Goal: Communication & Community: Connect with others

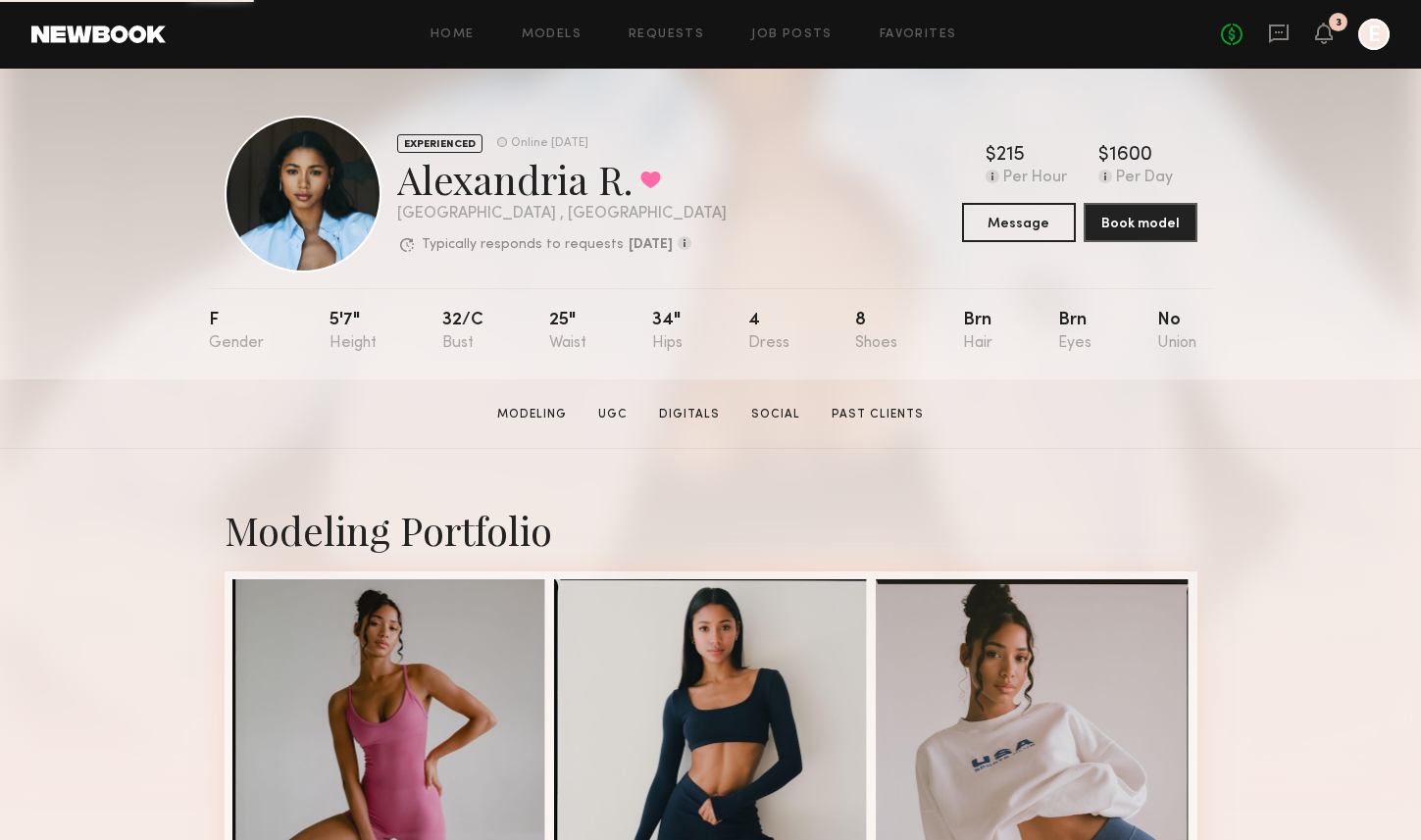
click at [1286, 44] on link at bounding box center [1279, 34] width 22 height 25
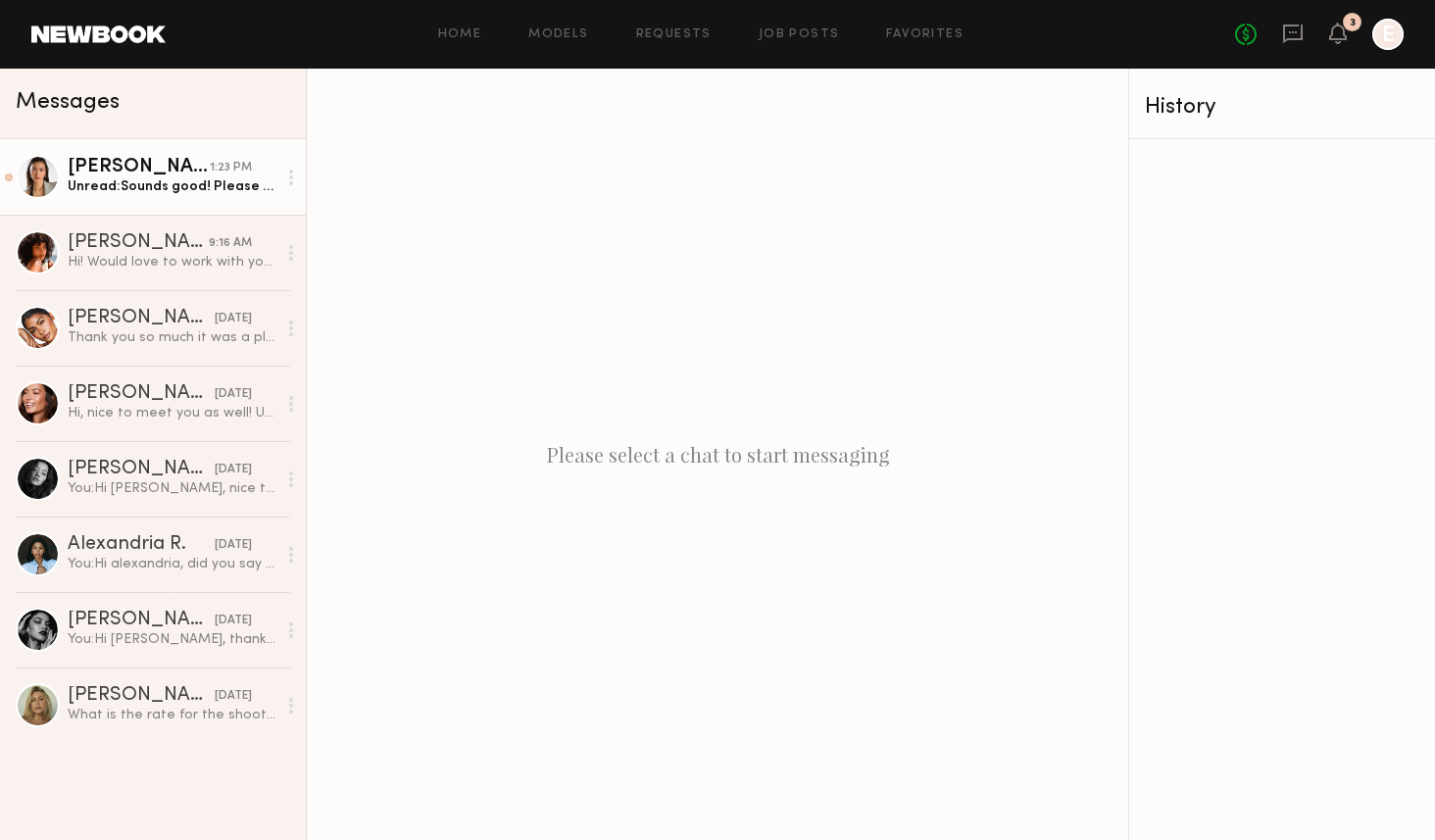
click at [138, 171] on div "[PERSON_NAME]" at bounding box center [139, 167] width 143 height 20
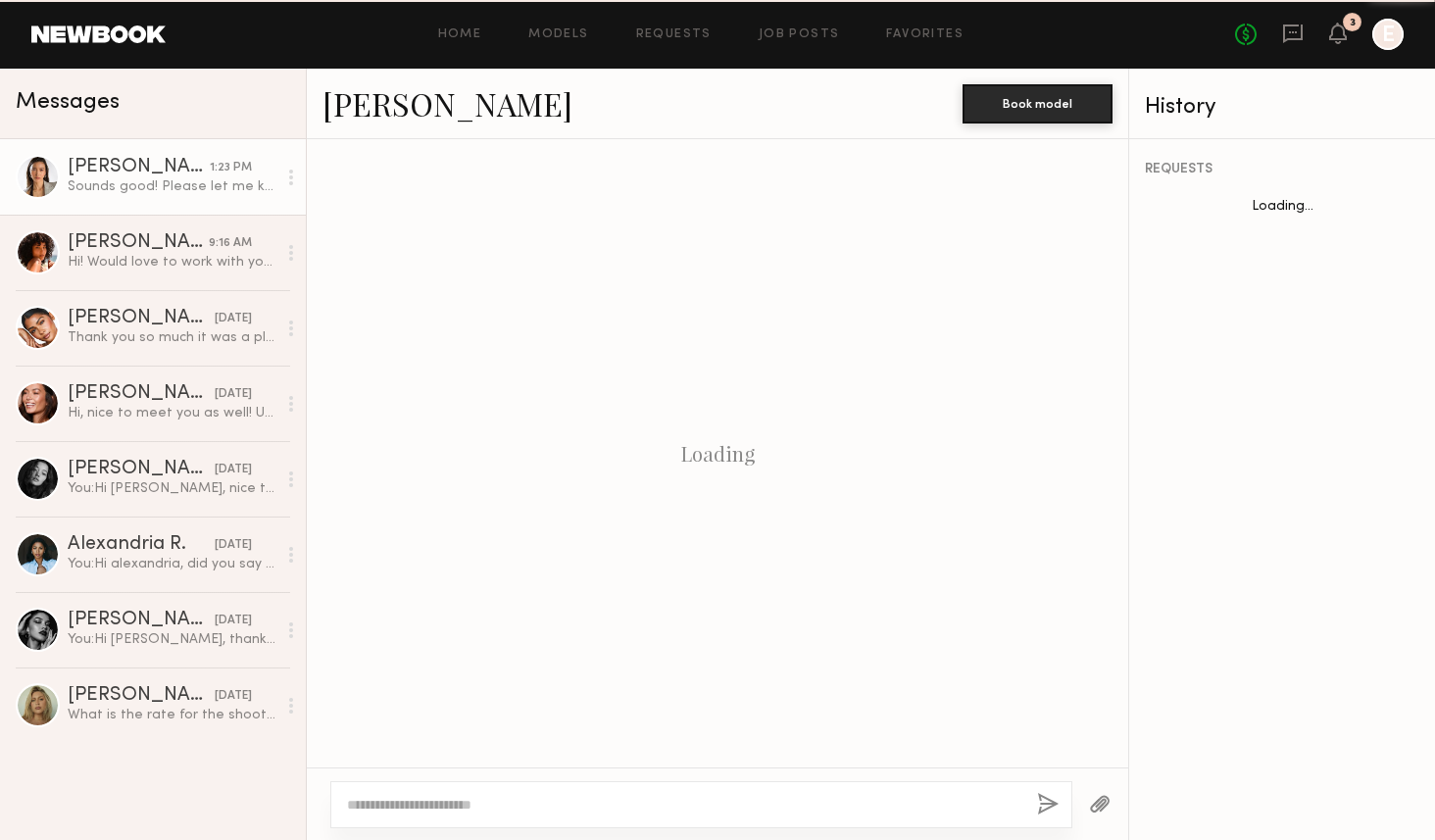
scroll to position [767, 0]
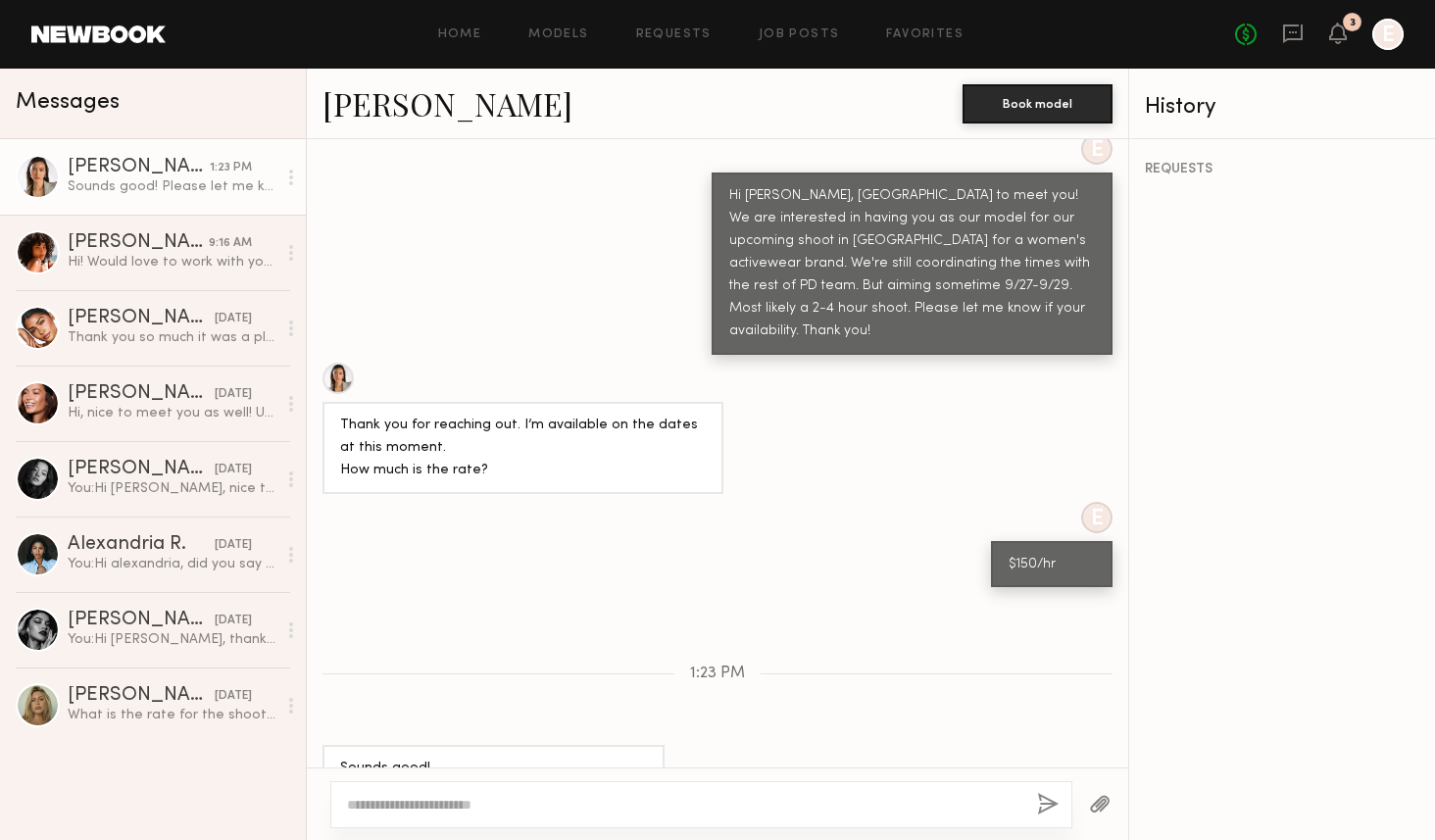
click at [428, 799] on textarea at bounding box center [685, 805] width 675 height 20
click at [424, 804] on textarea at bounding box center [685, 805] width 675 height 20
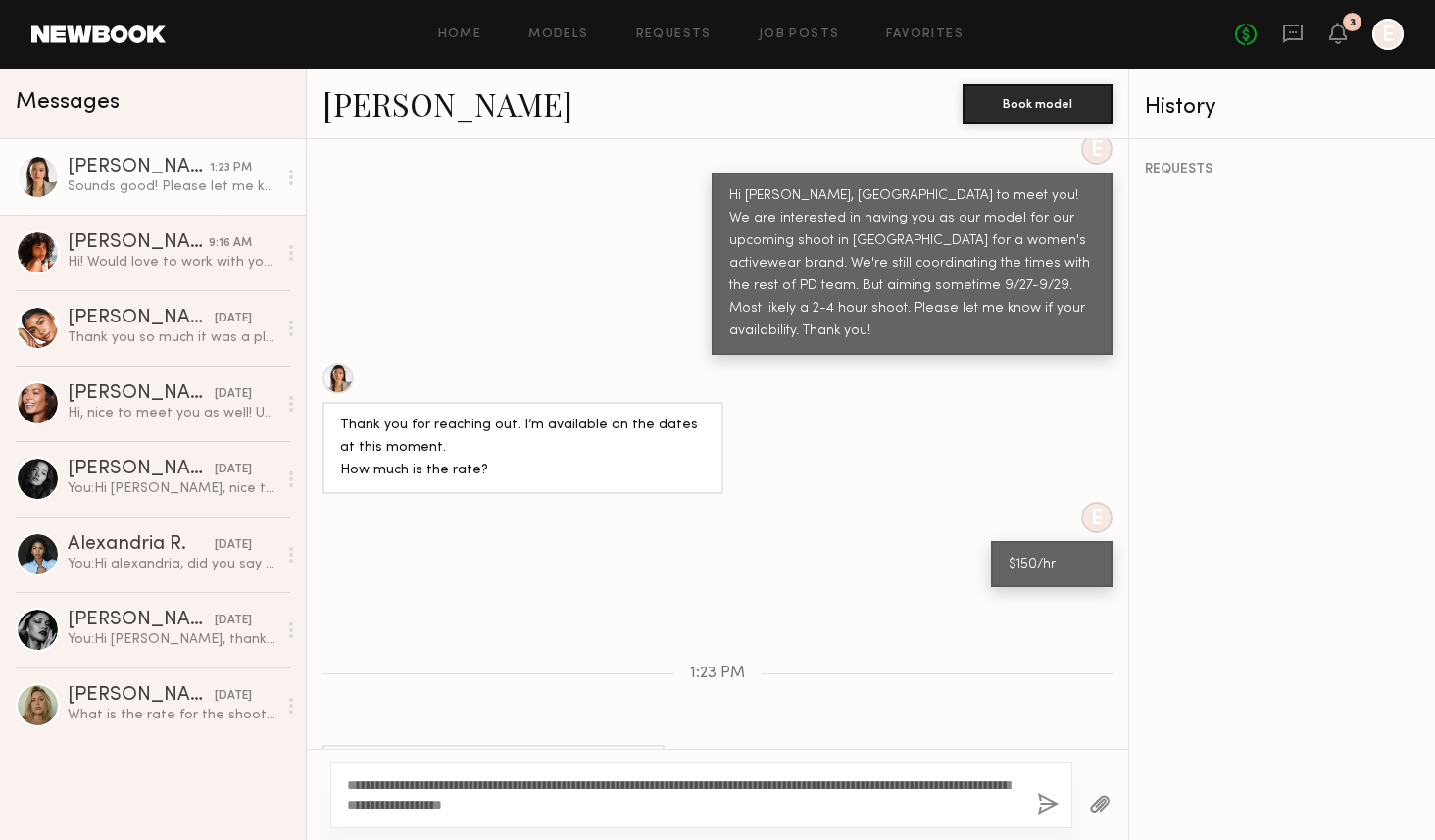
click at [598, 800] on textarea "**********" at bounding box center [685, 795] width 675 height 39
click at [934, 785] on textarea "**********" at bounding box center [685, 795] width 675 height 39
click at [848, 804] on textarea "**********" at bounding box center [685, 795] width 675 height 39
click at [756, 798] on textarea "**********" at bounding box center [685, 795] width 675 height 39
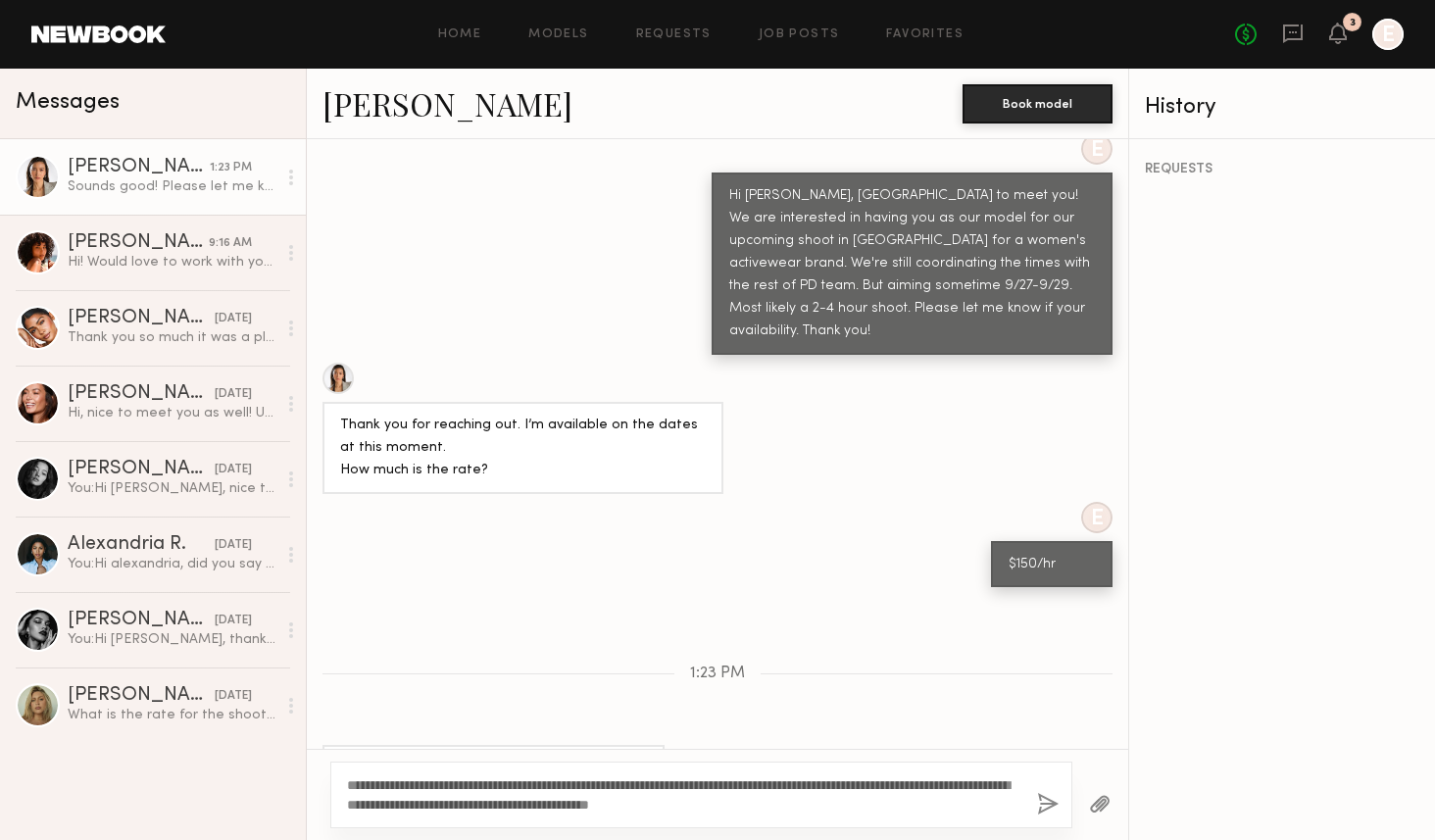
click at [882, 799] on textarea "**********" at bounding box center [685, 795] width 675 height 39
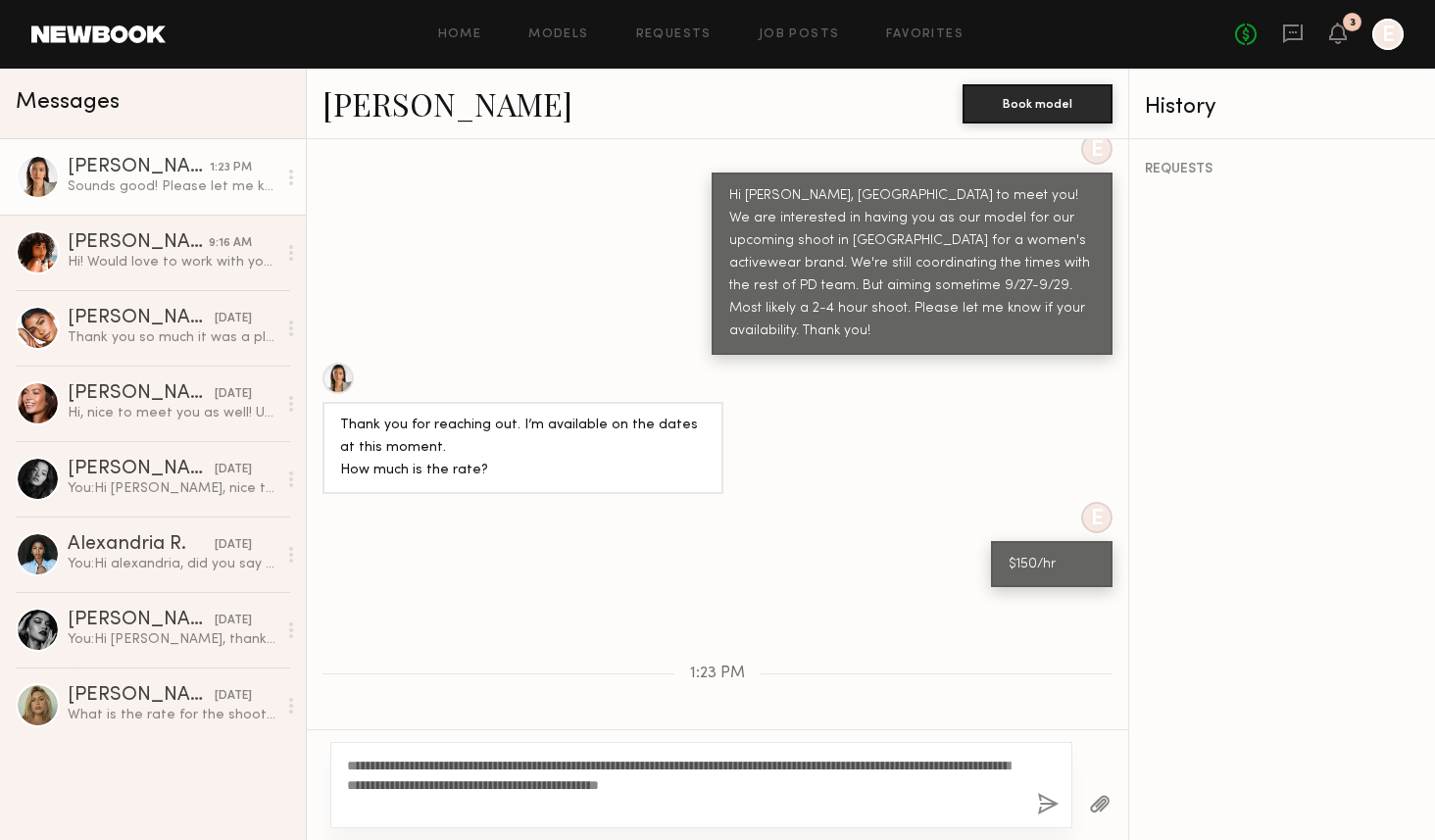
type textarea "**********"
click at [1050, 809] on button "button" at bounding box center [1048, 805] width 22 height 25
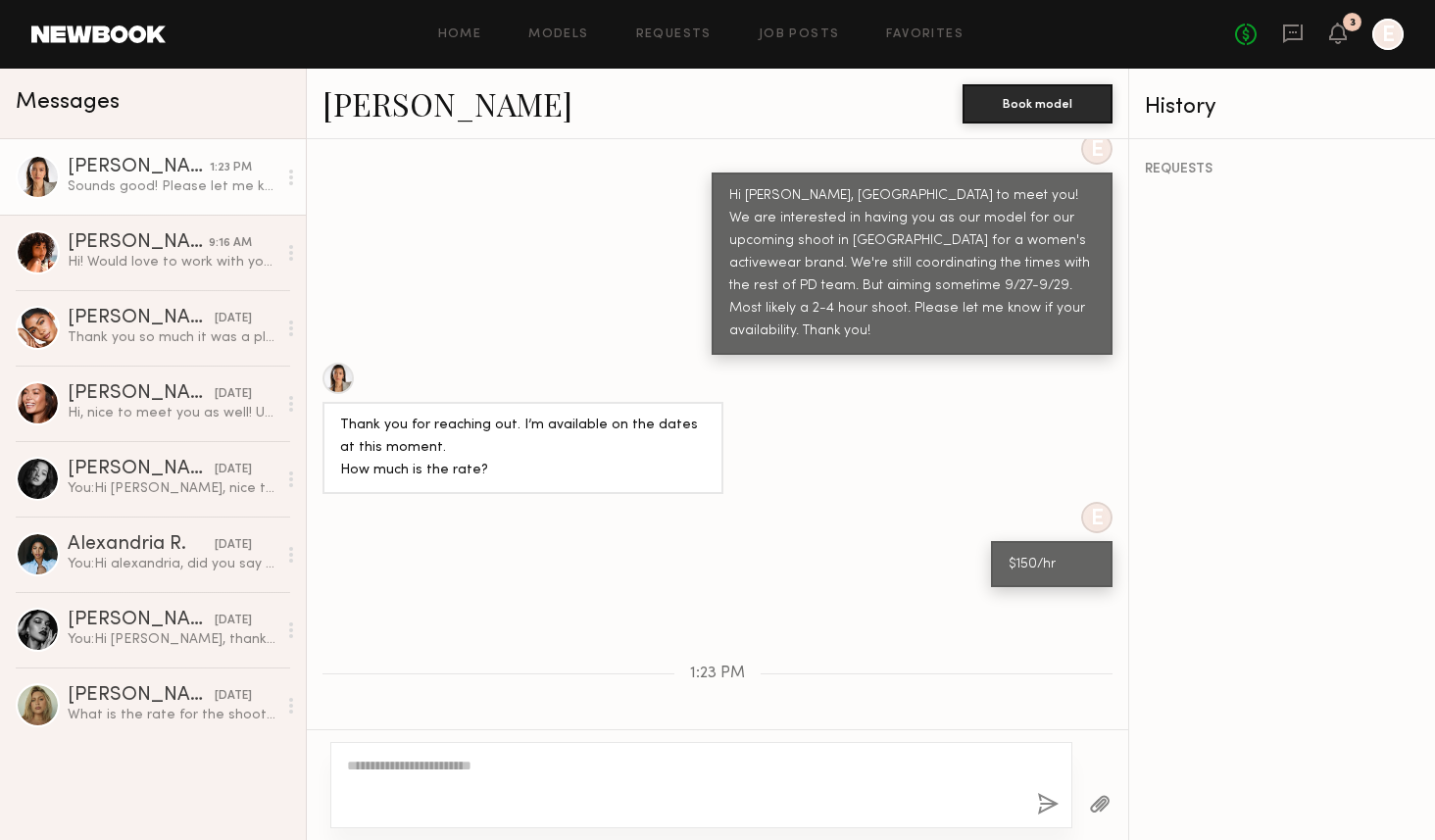
scroll to position [1078, 0]
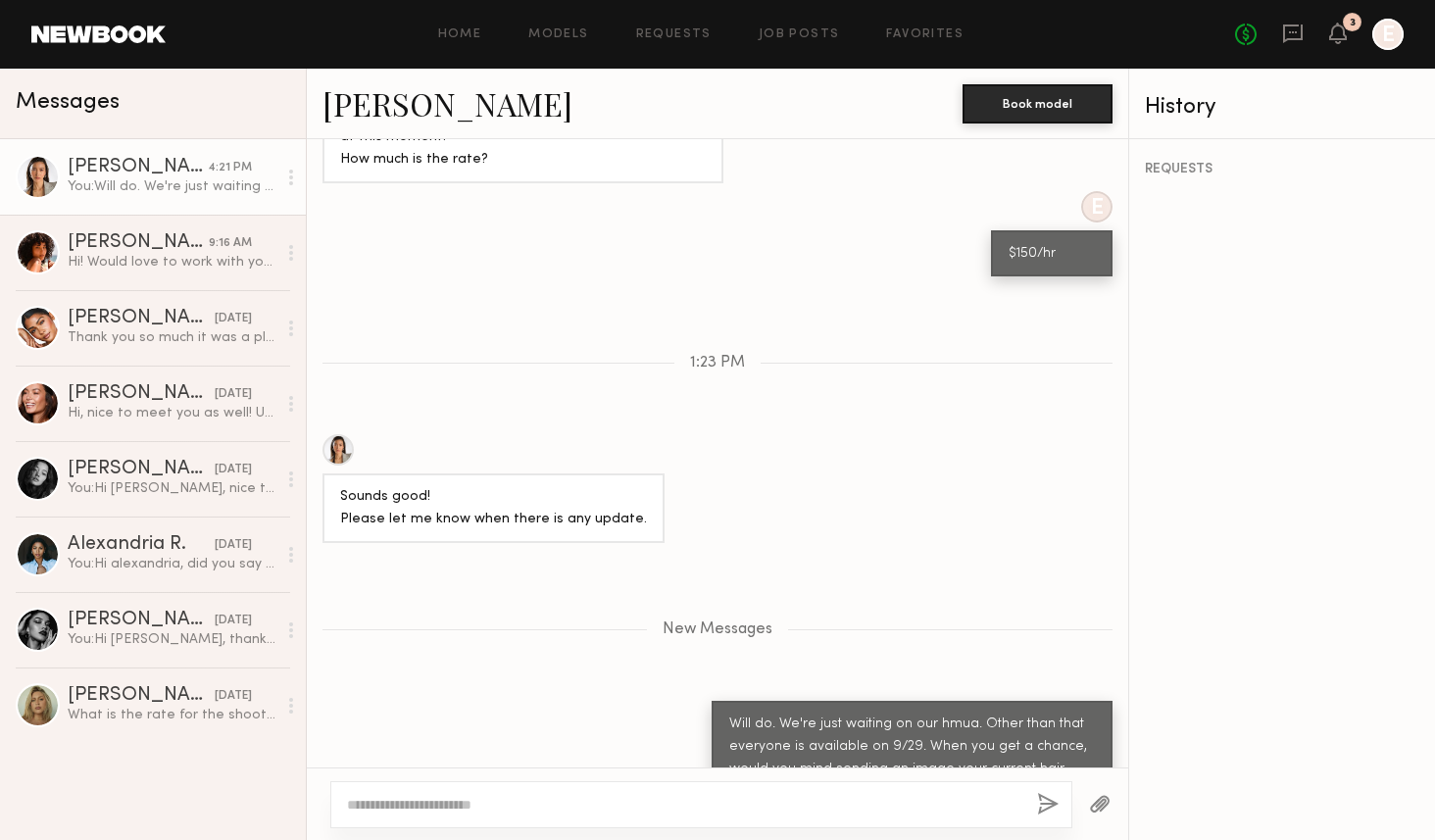
click at [78, 182] on div "You: Will do. We're just waiting on our hmua. Other than that everyone is avail…" at bounding box center [172, 186] width 209 height 19
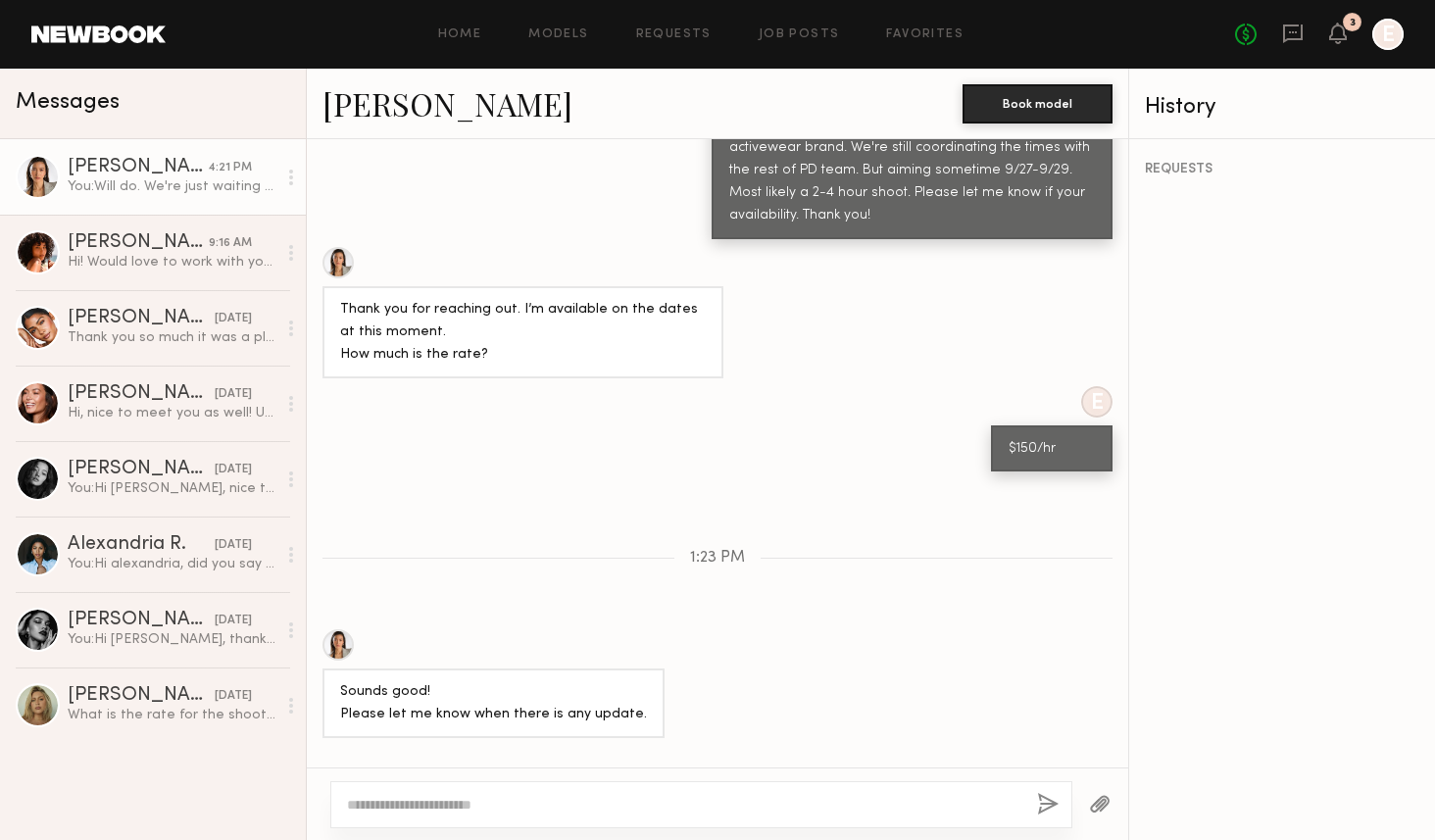
scroll to position [0, 0]
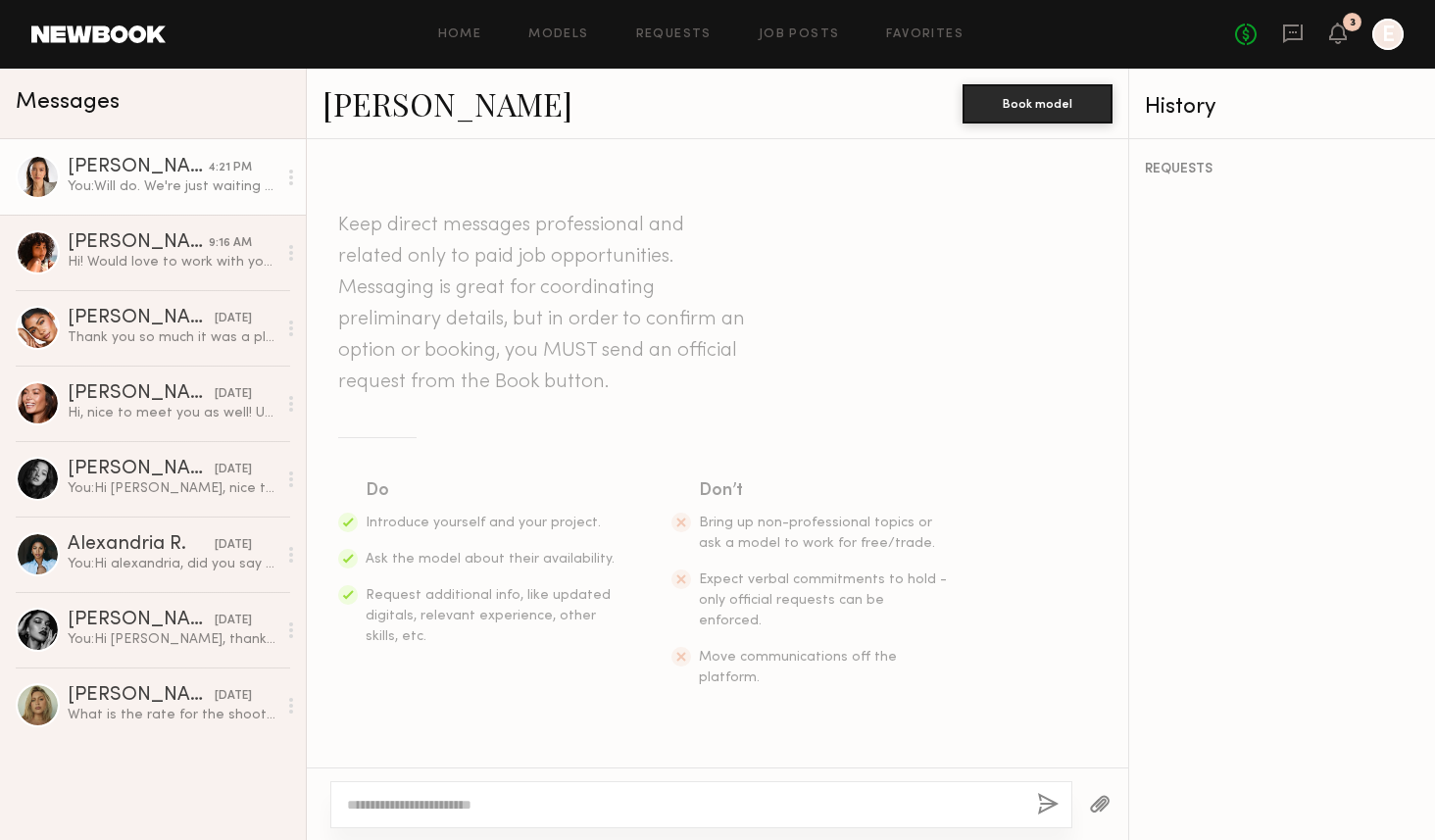
click at [30, 181] on div at bounding box center [37, 176] width 44 height 44
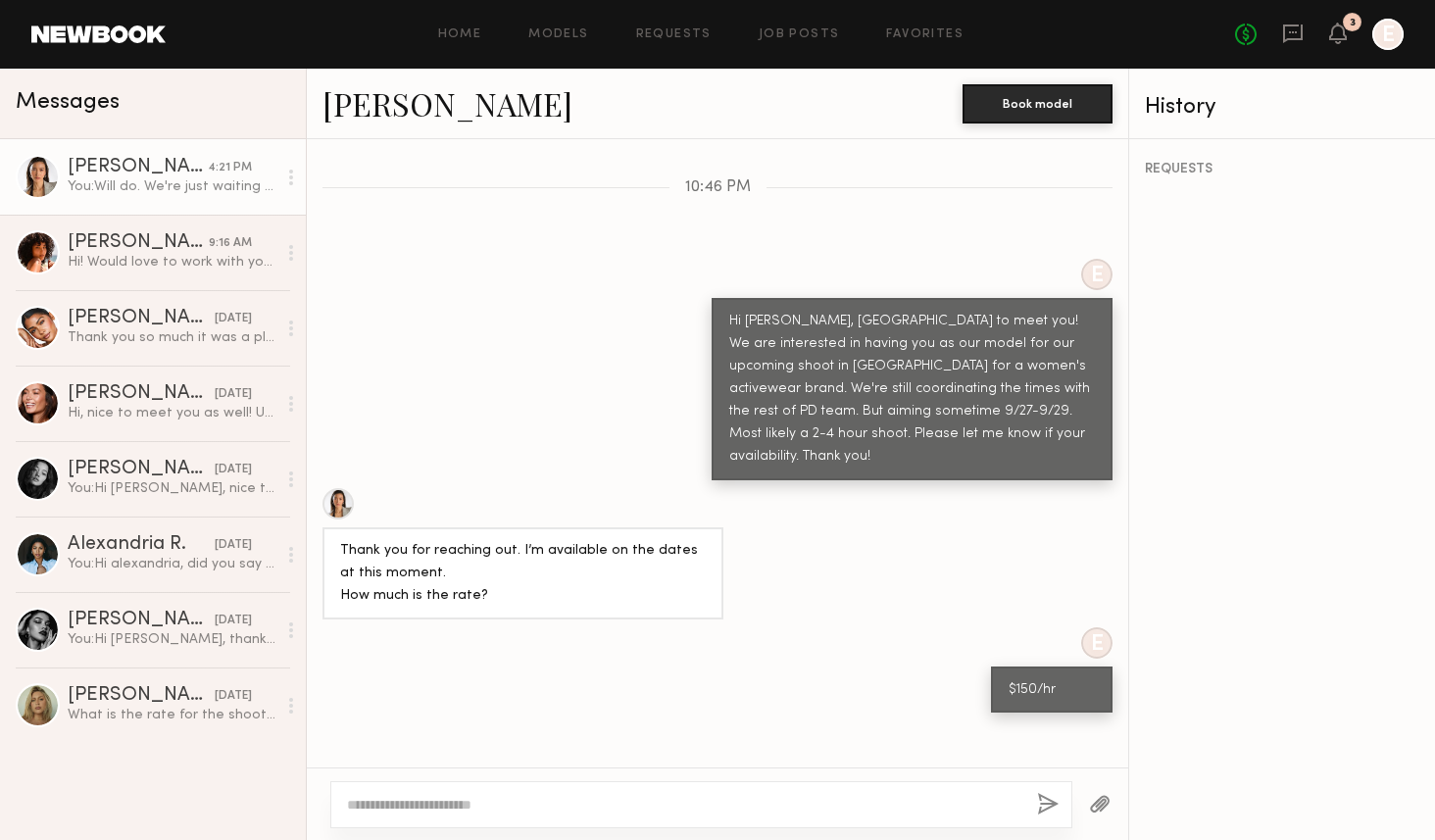
scroll to position [1078, 0]
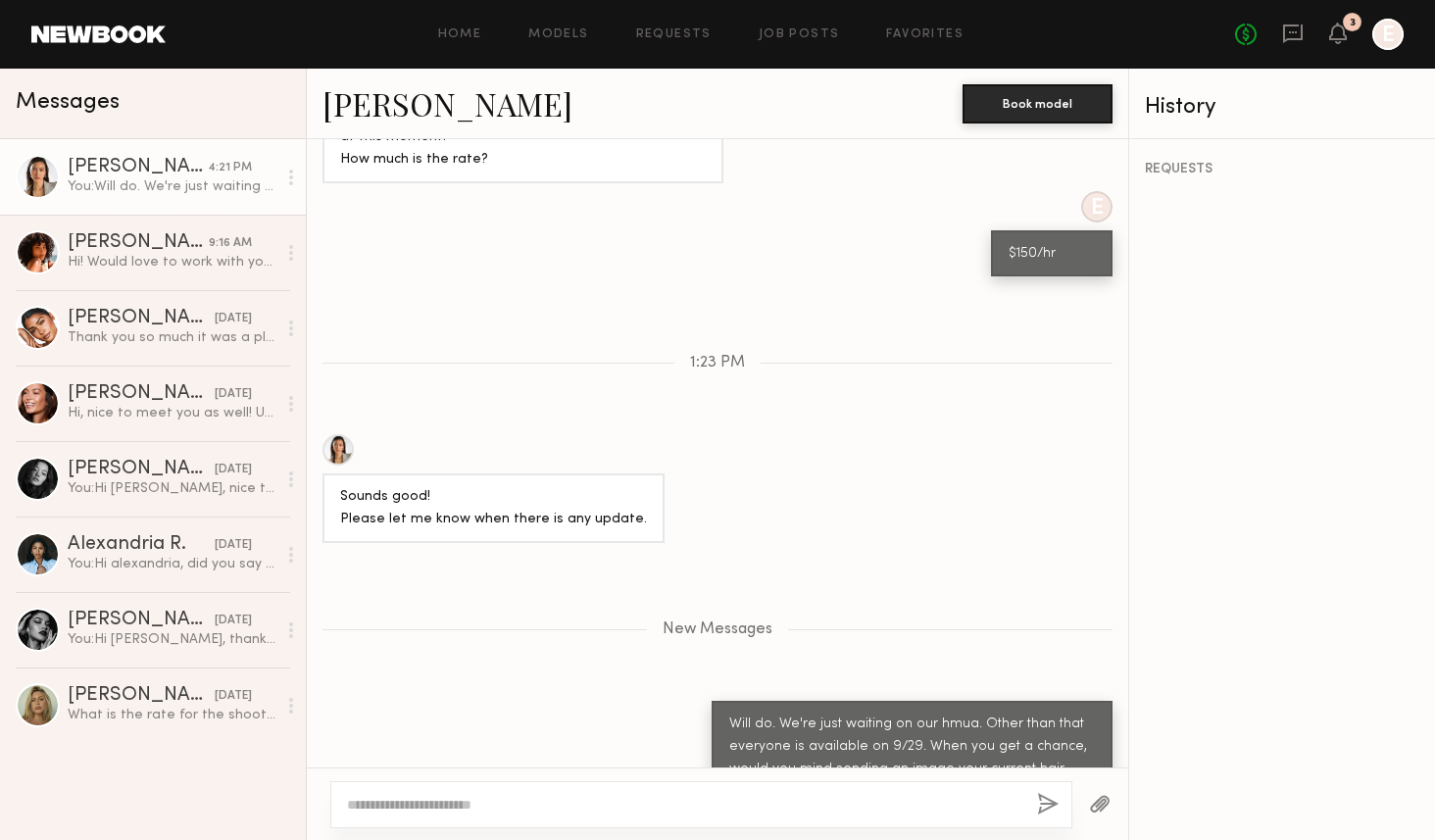
click at [344, 435] on div at bounding box center [338, 450] width 31 height 31
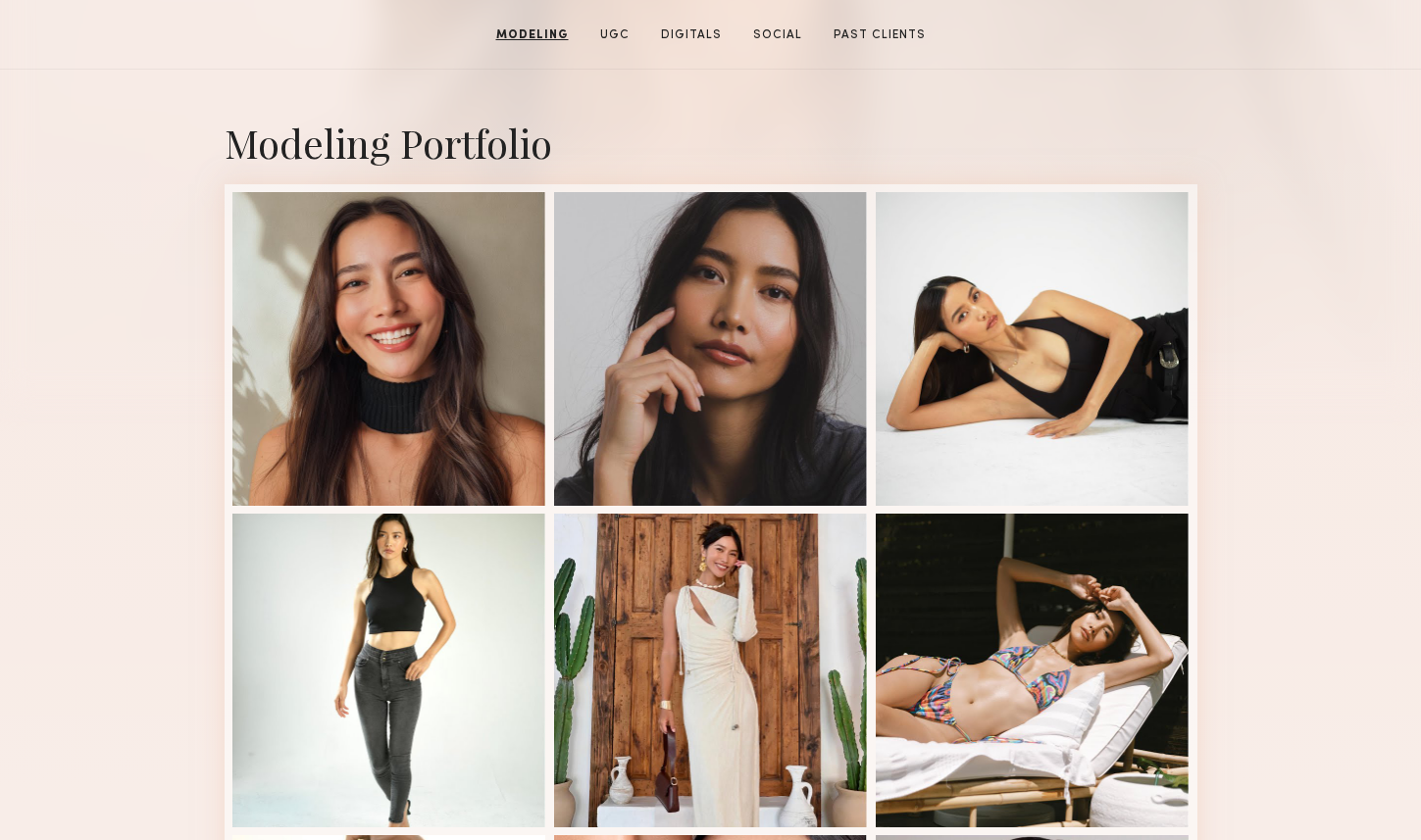
scroll to position [308, 0]
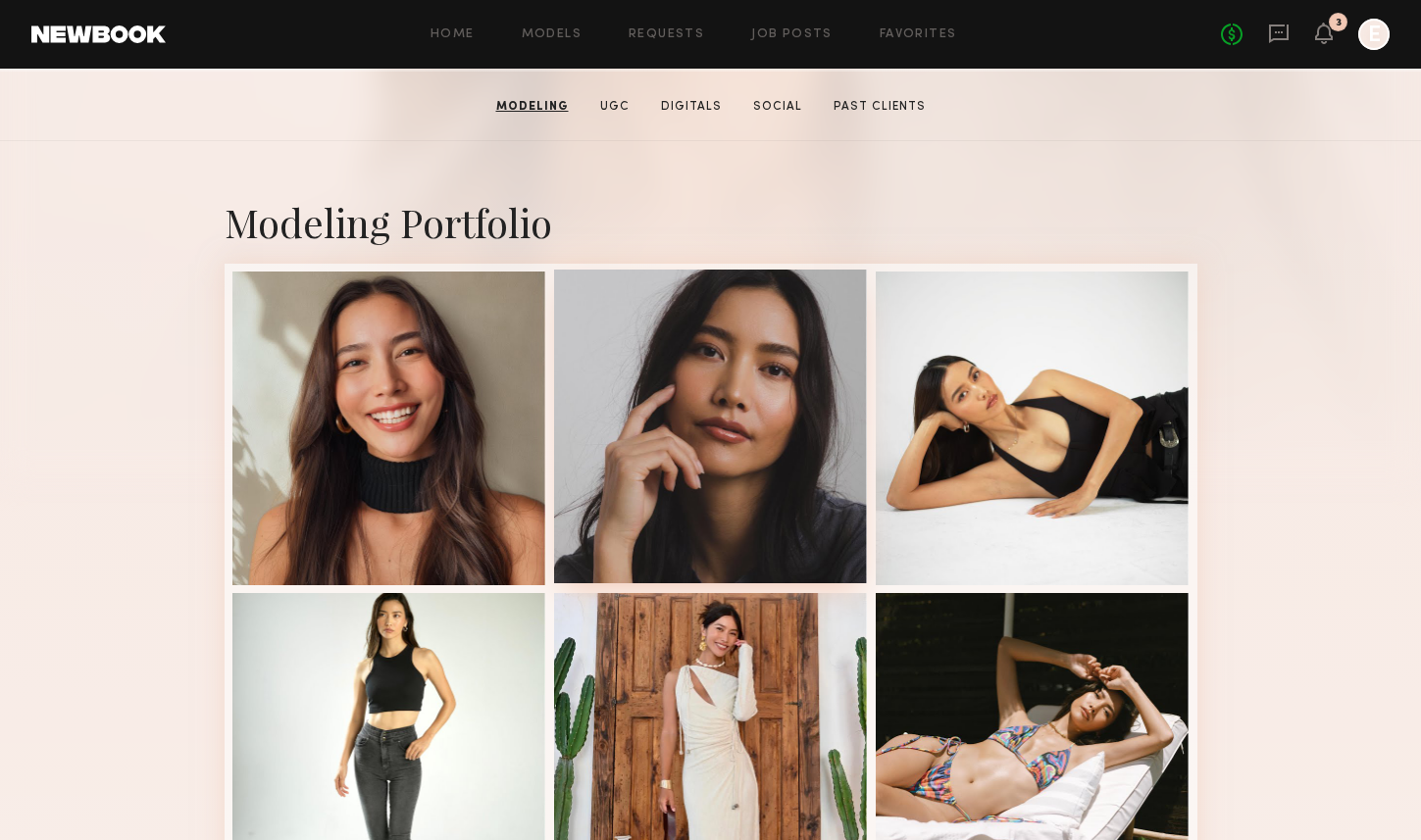
click at [672, 453] on div at bounding box center [710, 426] width 314 height 314
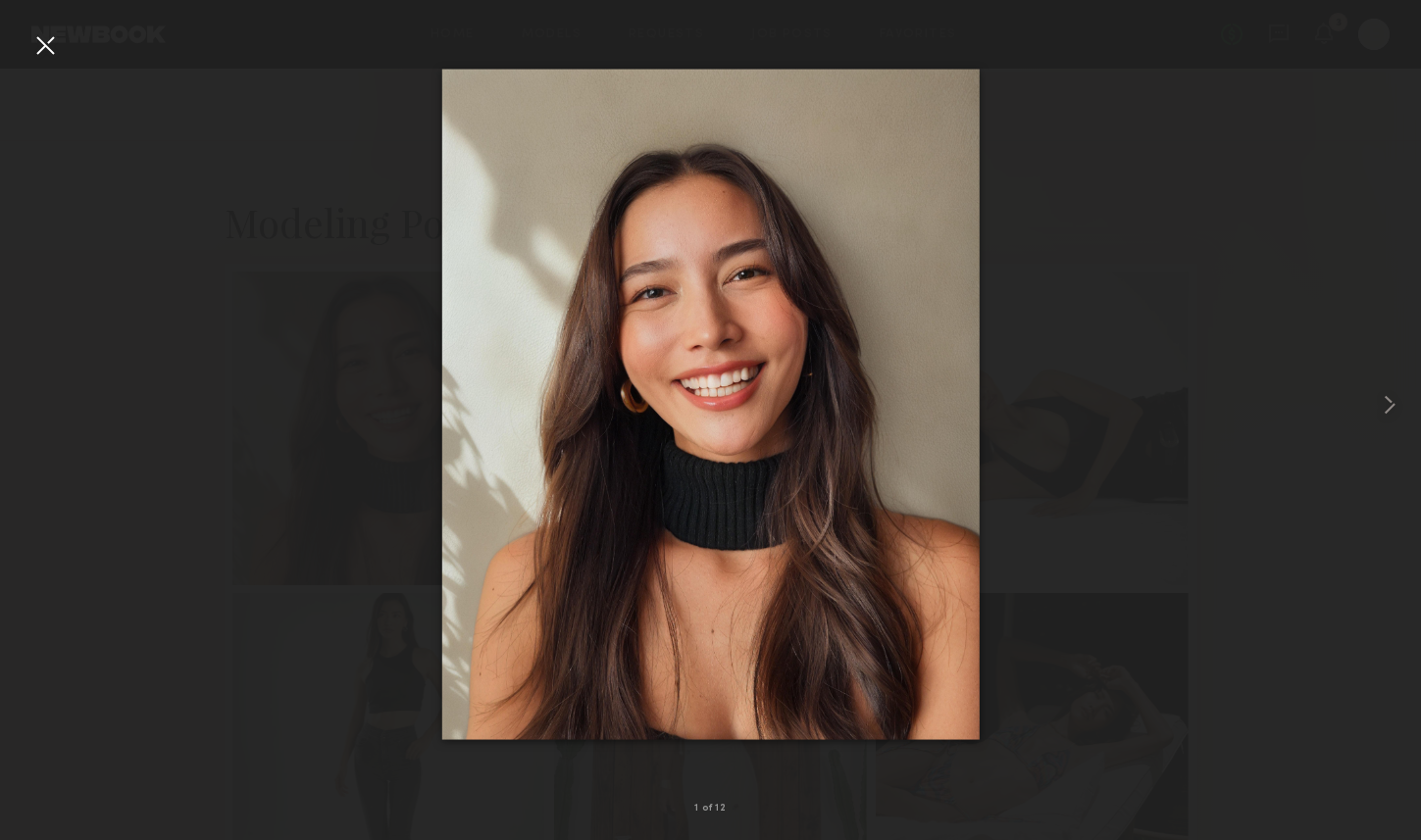
click at [47, 48] on div at bounding box center [45, 45] width 31 height 31
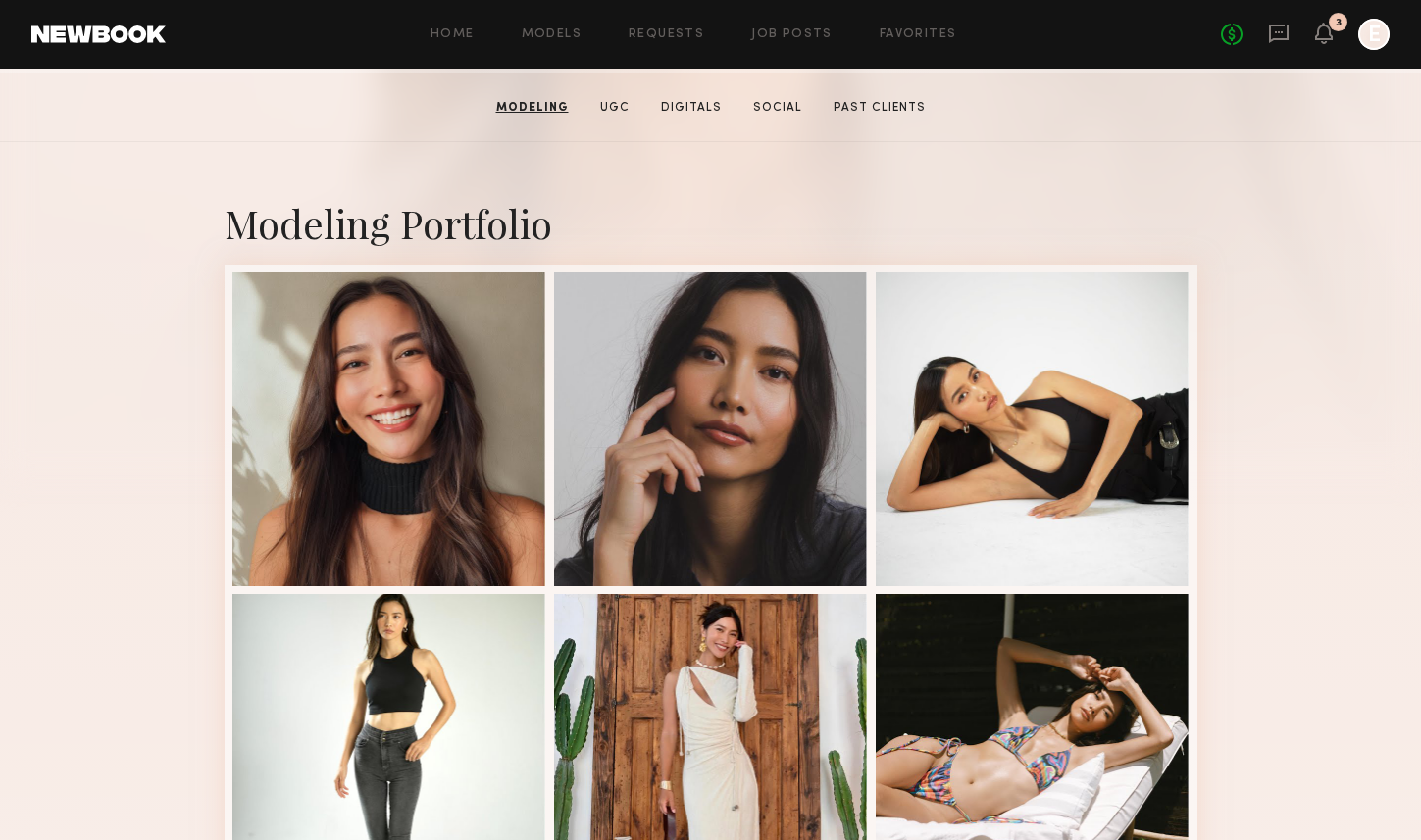
scroll to position [0, 0]
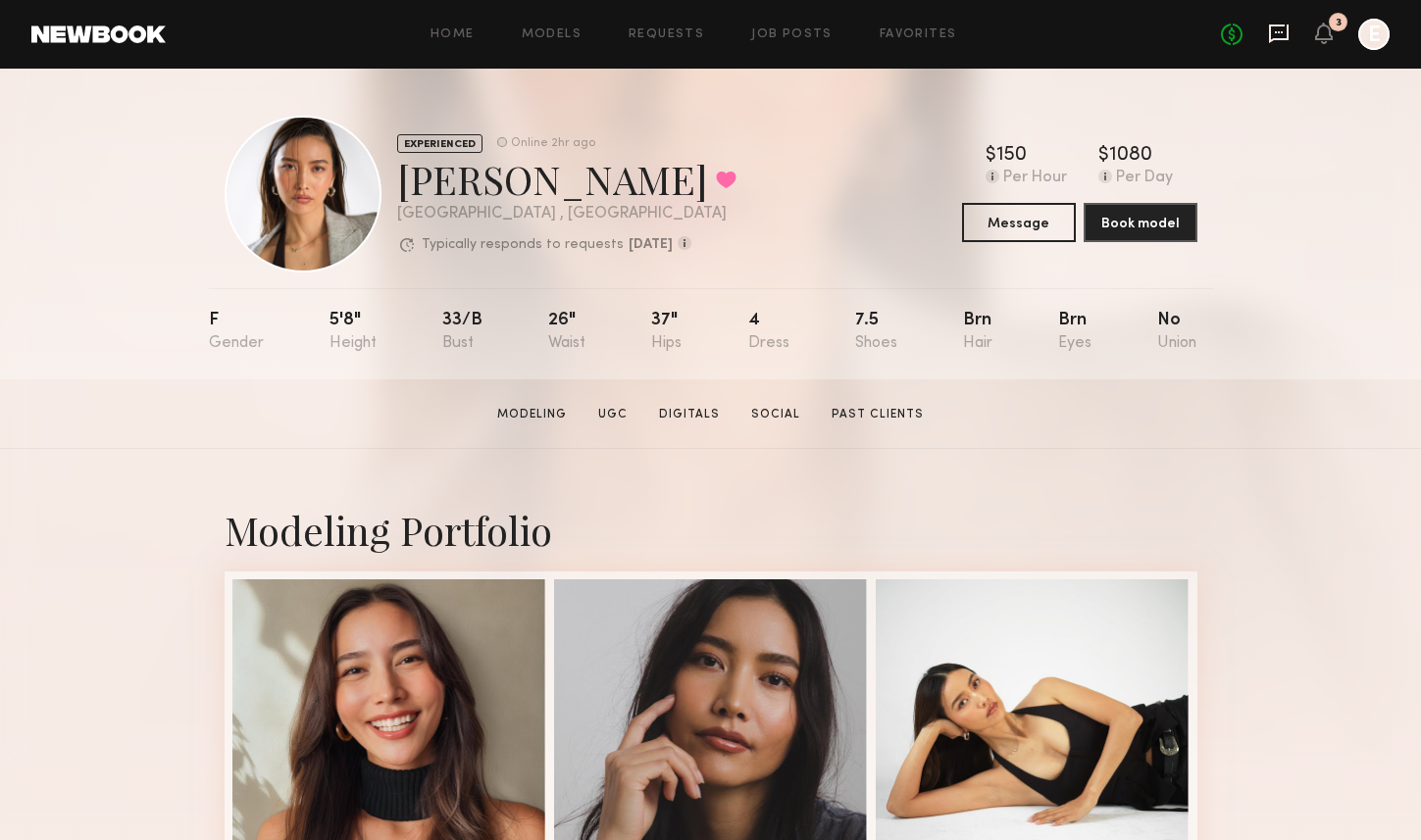
click at [1269, 37] on icon at bounding box center [1279, 33] width 20 height 19
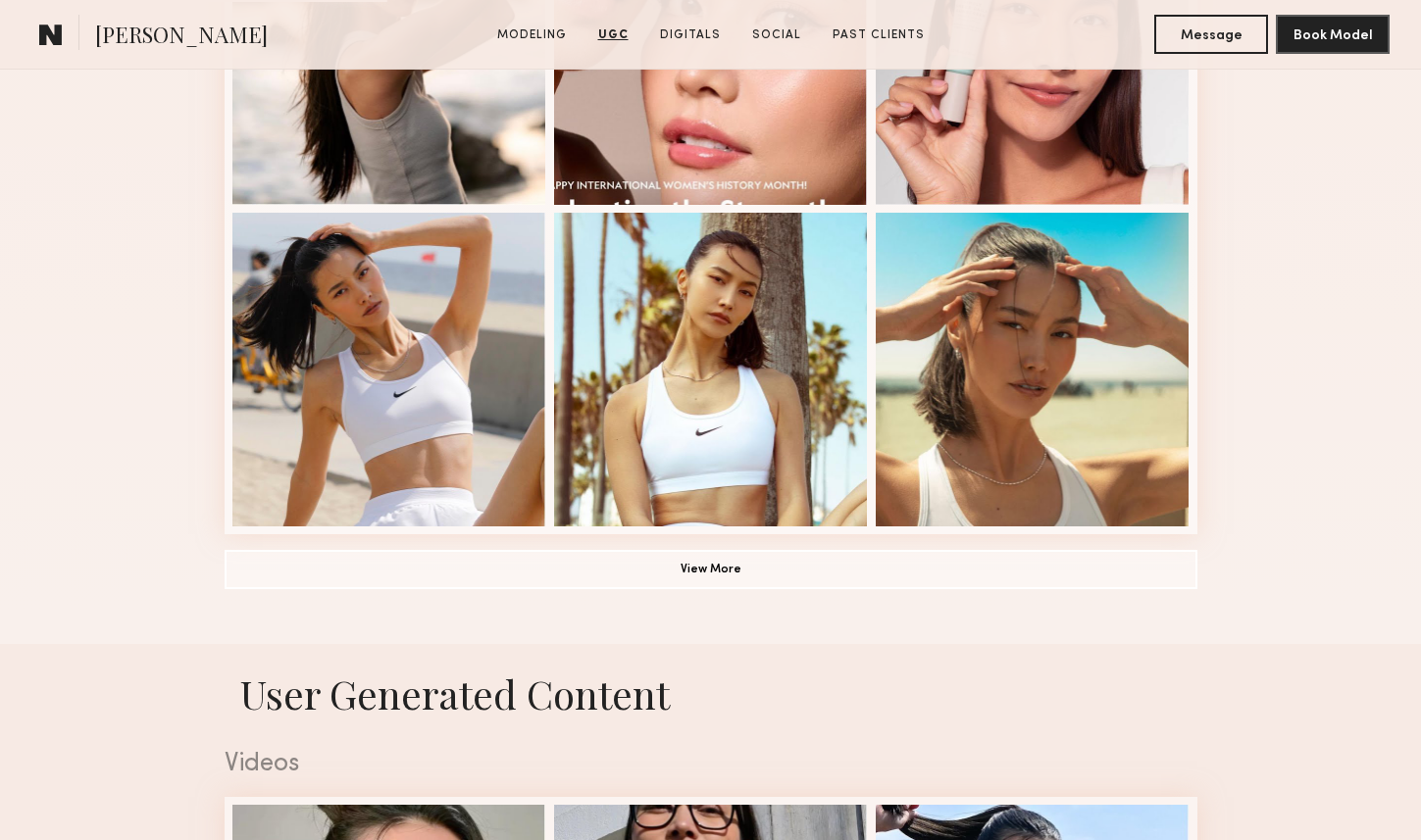
scroll to position [127, 0]
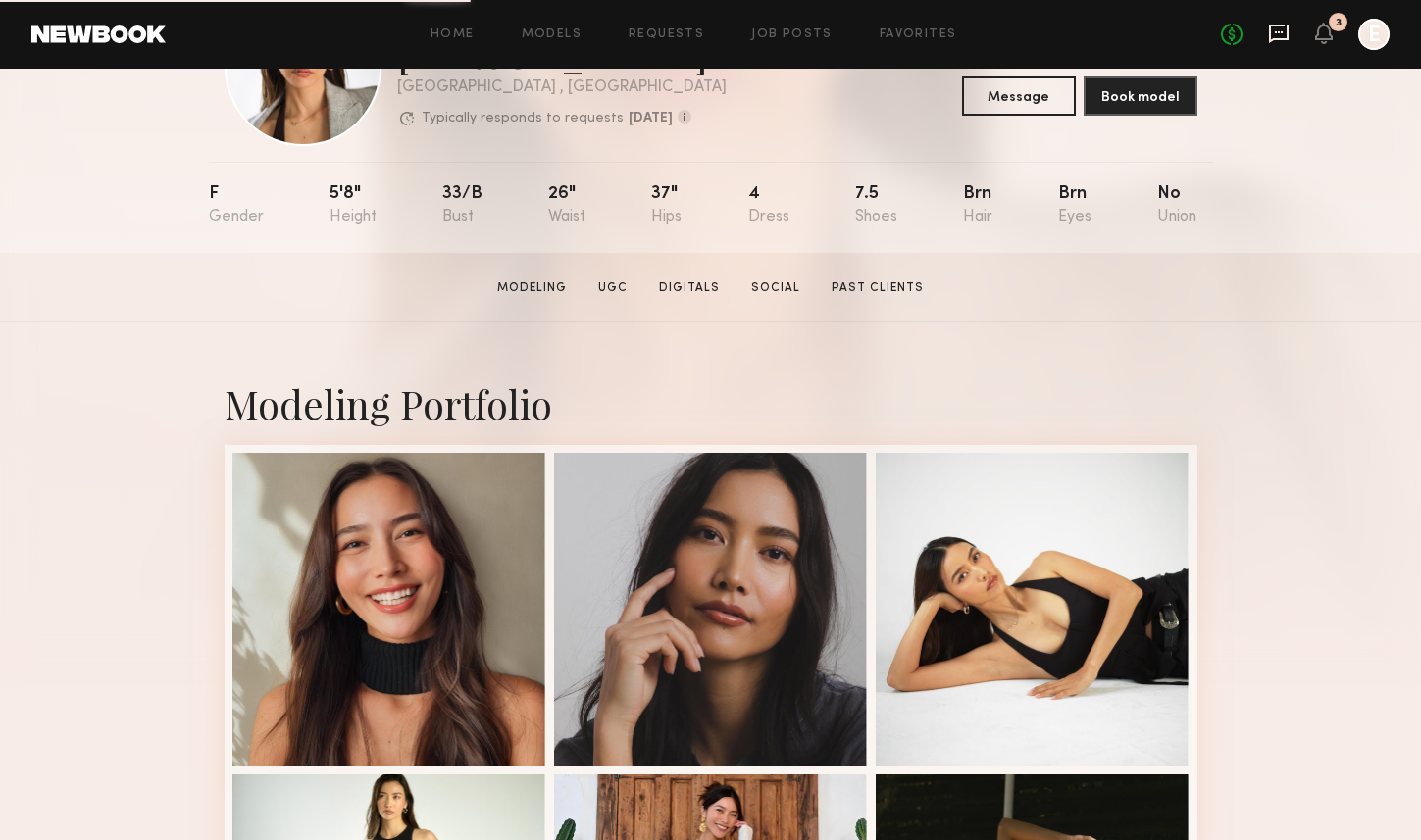
click at [1277, 27] on icon at bounding box center [1279, 33] width 22 height 22
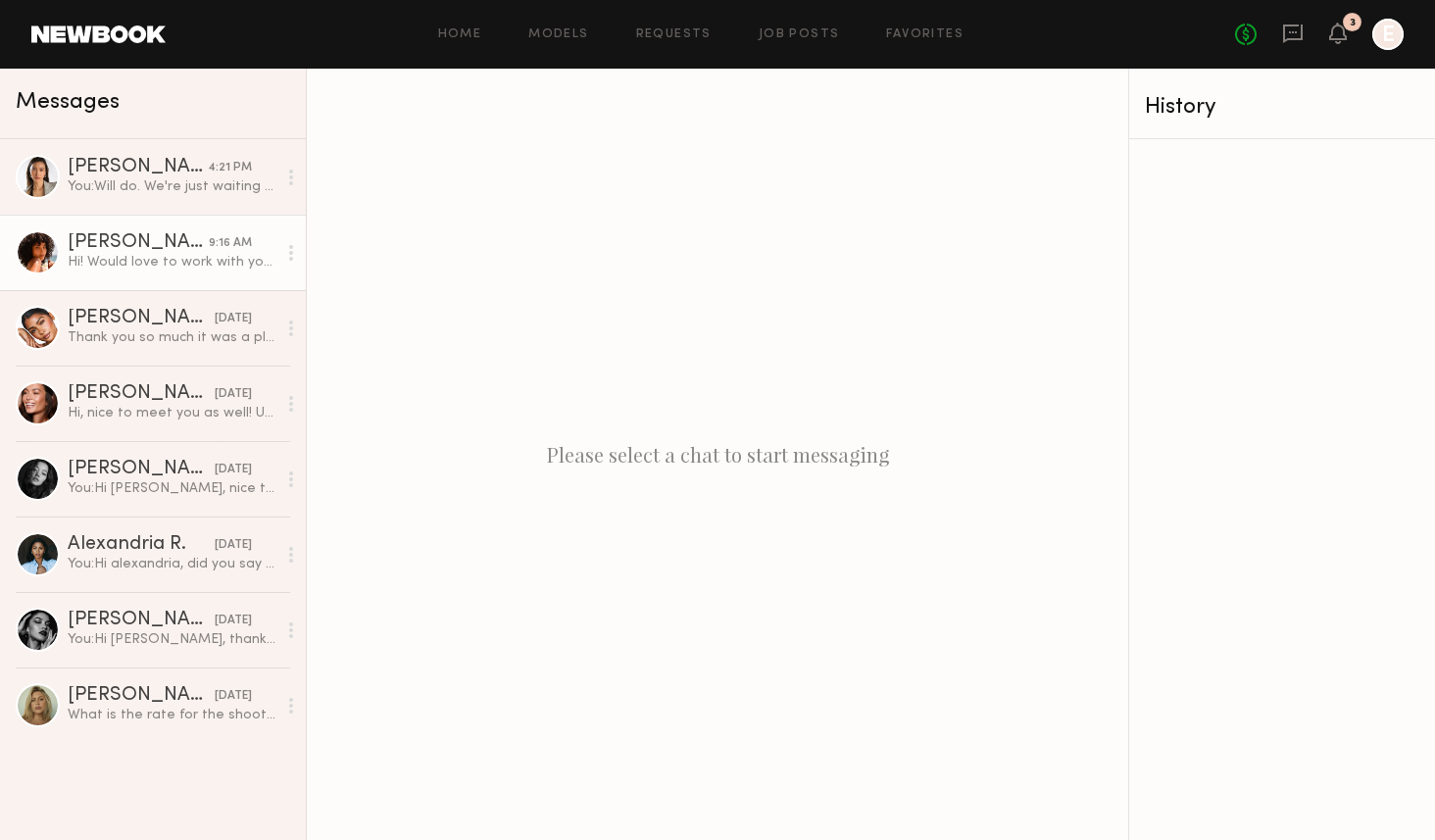
click at [148, 244] on div "[PERSON_NAME]" at bounding box center [139, 243] width 142 height 20
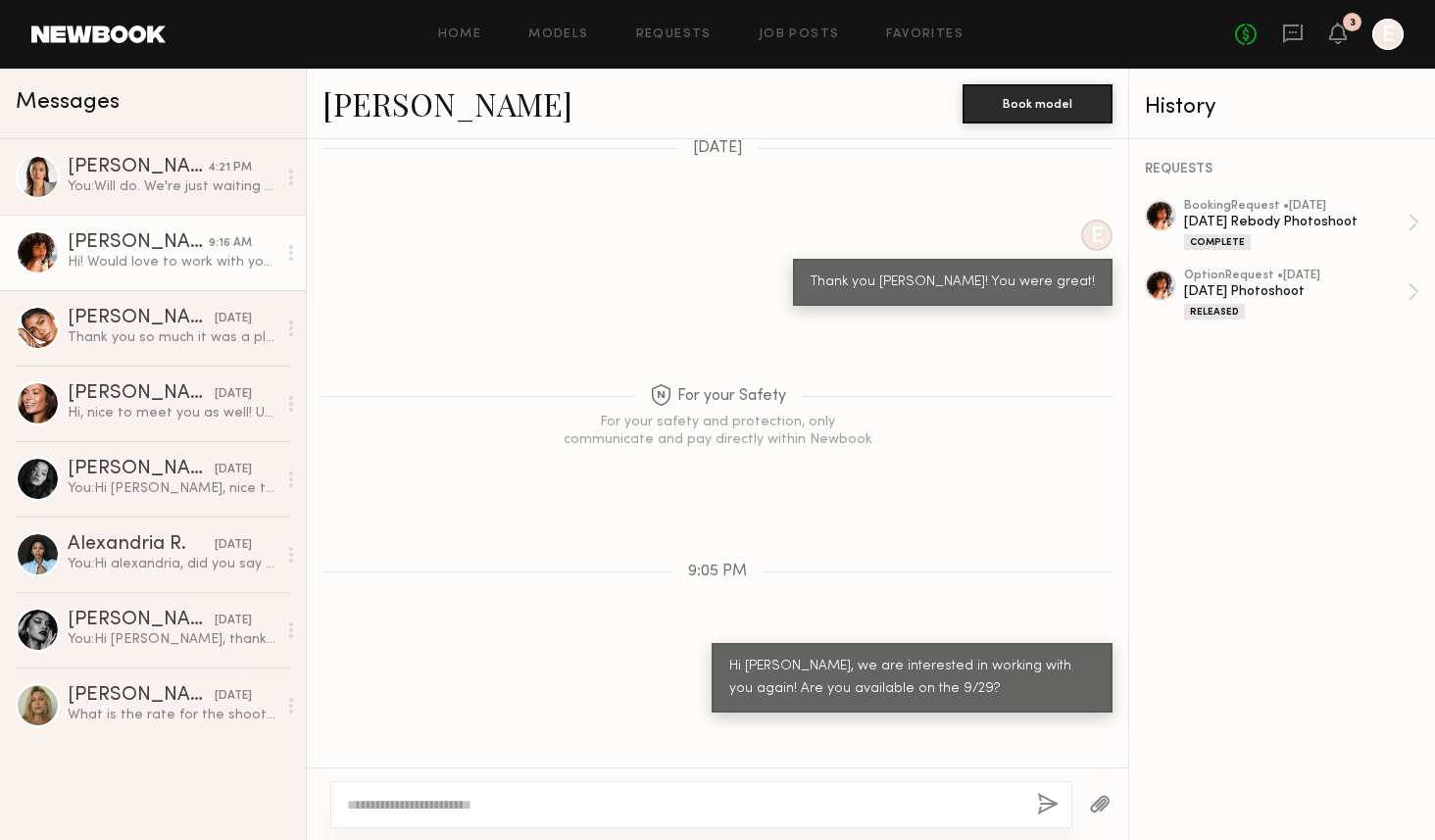
scroll to position [1134, 0]
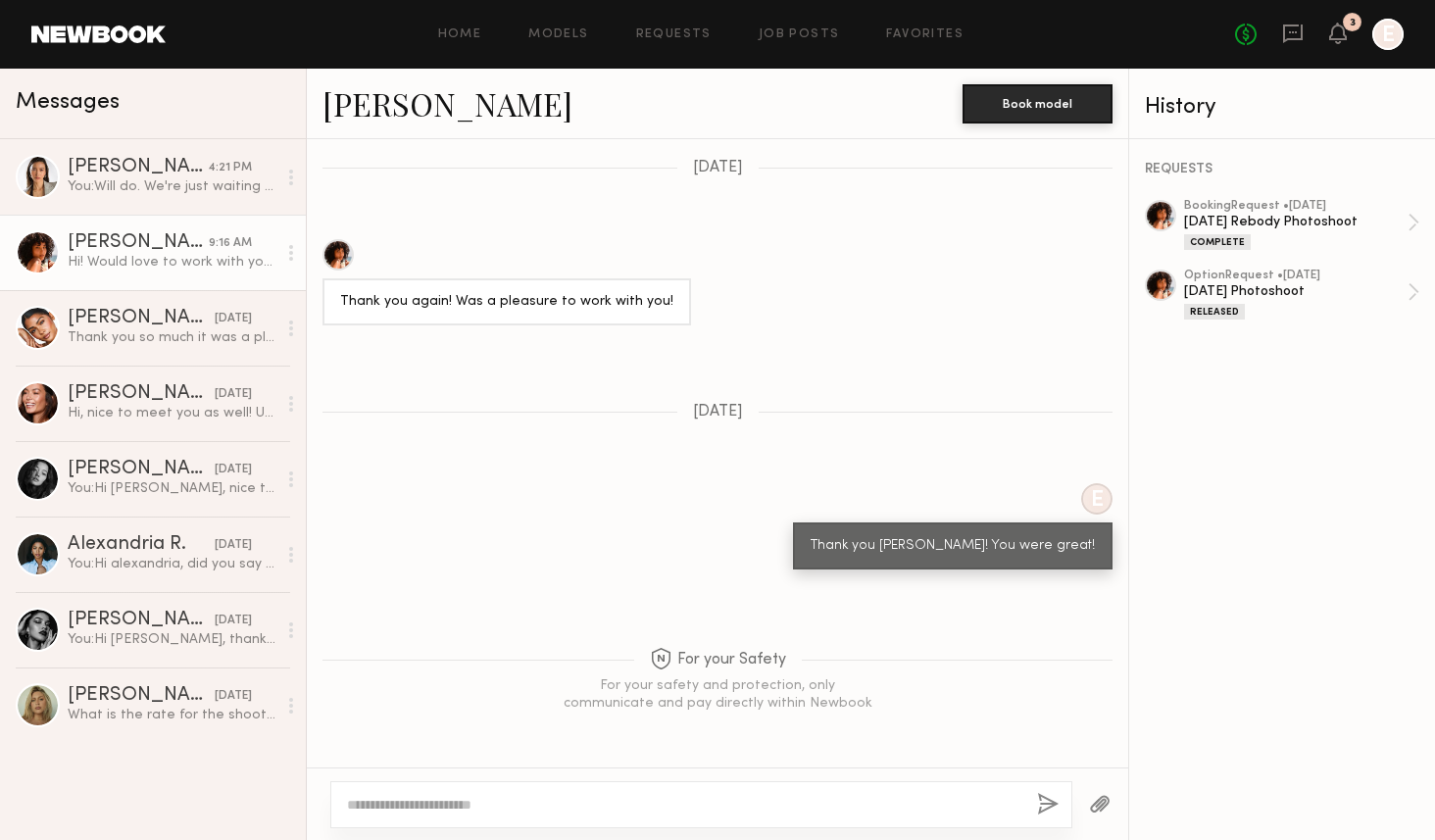
click at [341, 251] on div at bounding box center [338, 255] width 31 height 31
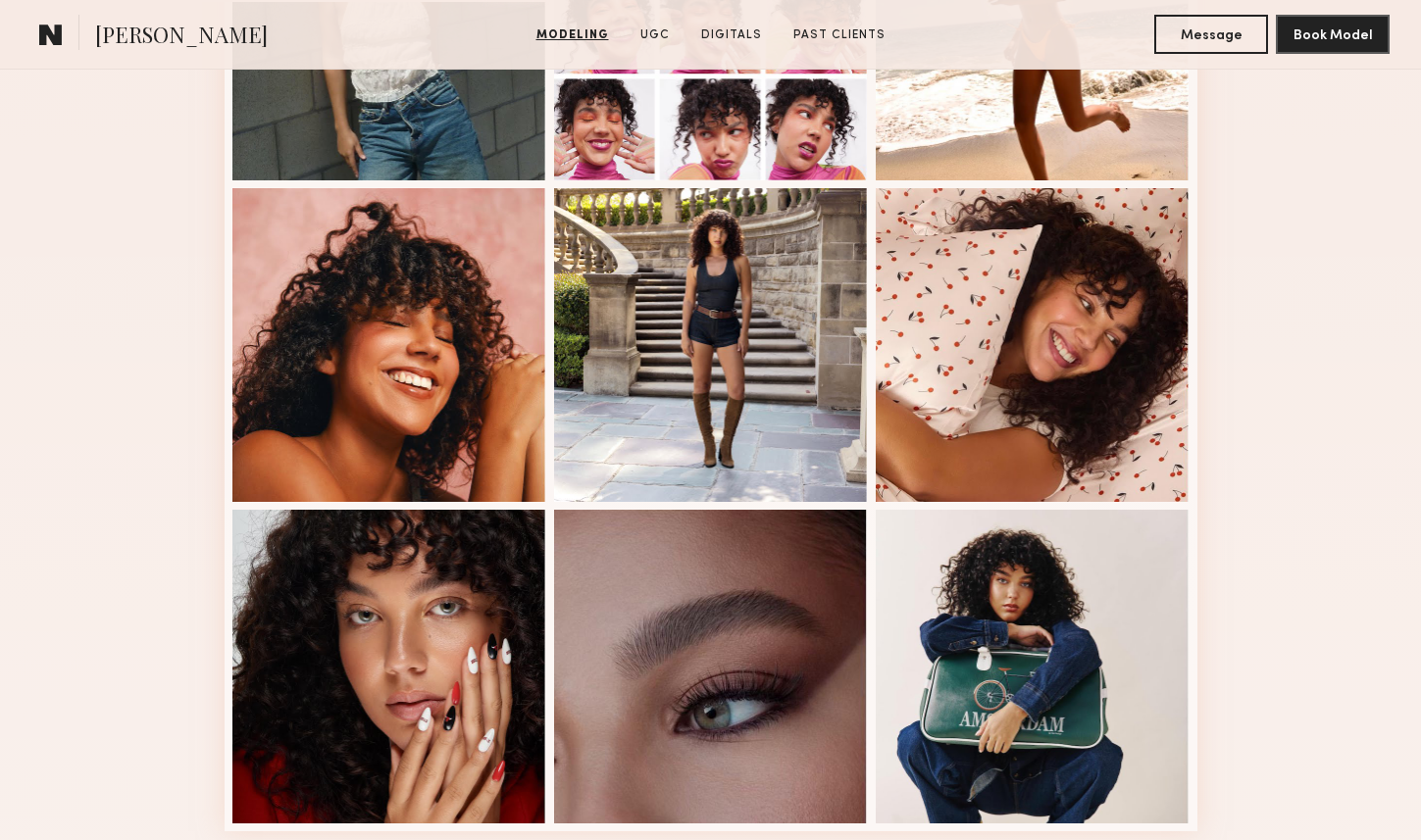
scroll to position [1190, 0]
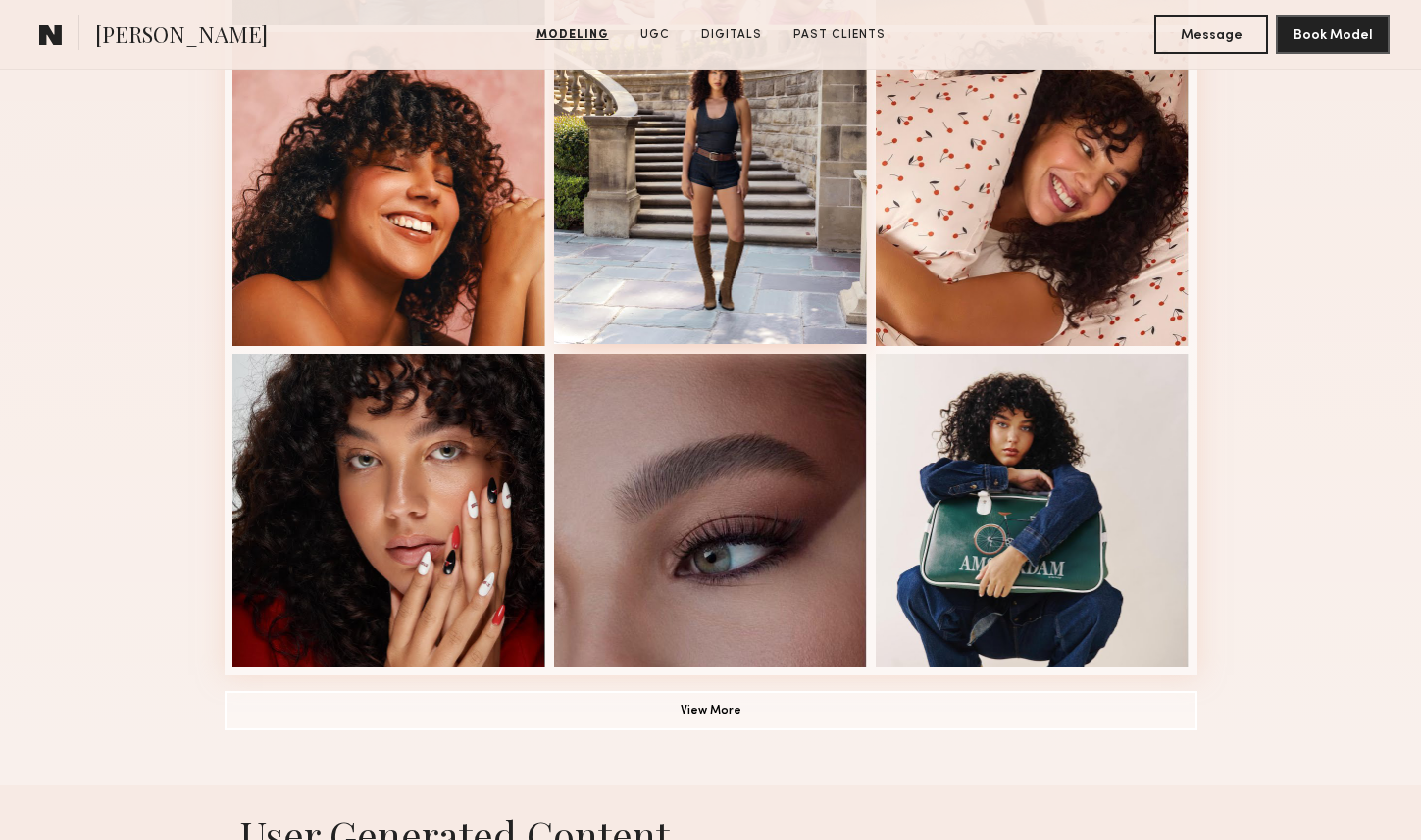
click at [693, 206] on div at bounding box center [710, 187] width 314 height 314
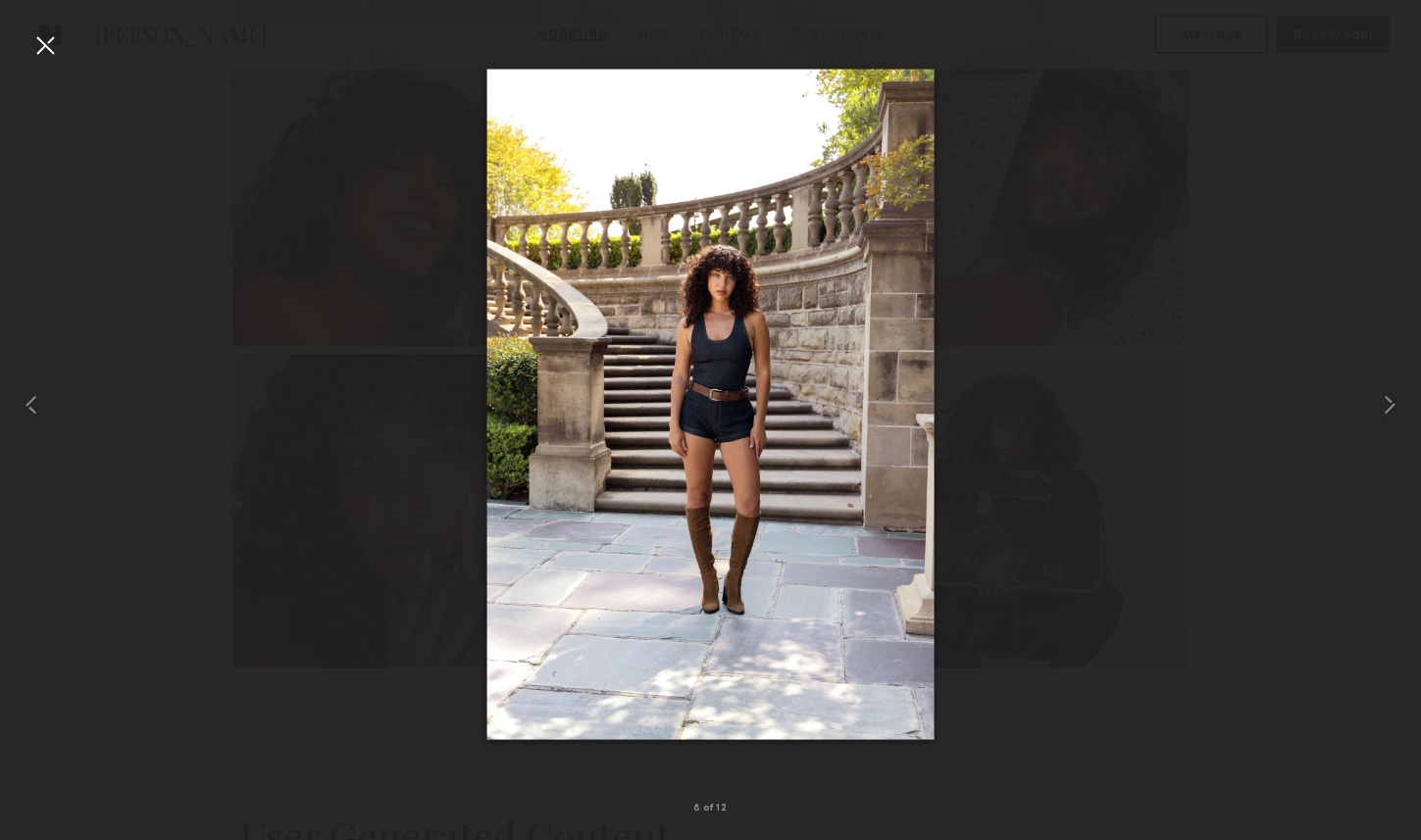
click at [764, 346] on img at bounding box center [710, 404] width 448 height 672
drag, startPoint x: 1245, startPoint y: 313, endPoint x: 1215, endPoint y: 321, distance: 31.0
click at [1245, 313] on div at bounding box center [710, 404] width 1421 height 746
click at [47, 50] on div at bounding box center [45, 45] width 31 height 31
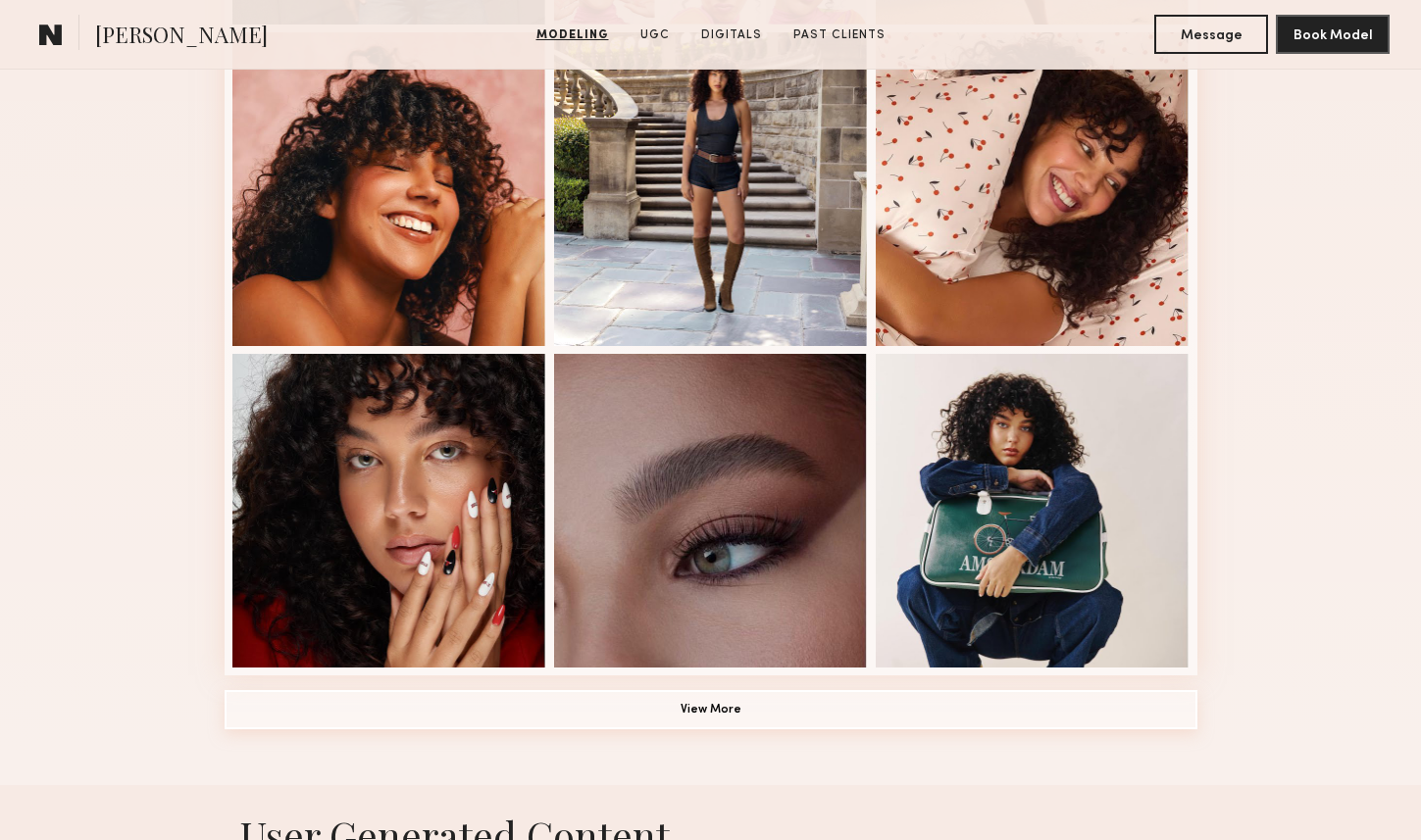
click at [750, 728] on button "View More" at bounding box center [710, 710] width 973 height 39
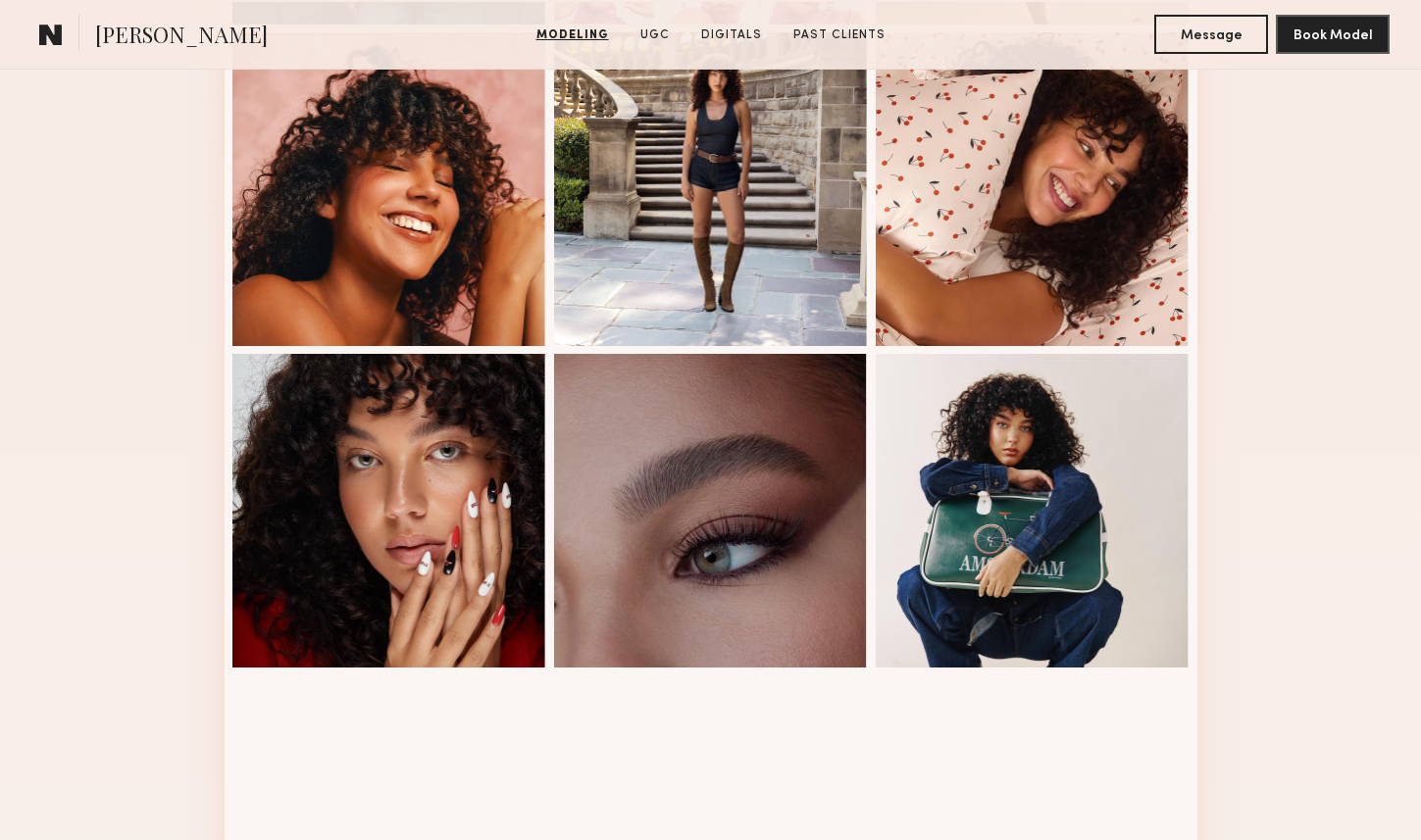
scroll to position [1538, 0]
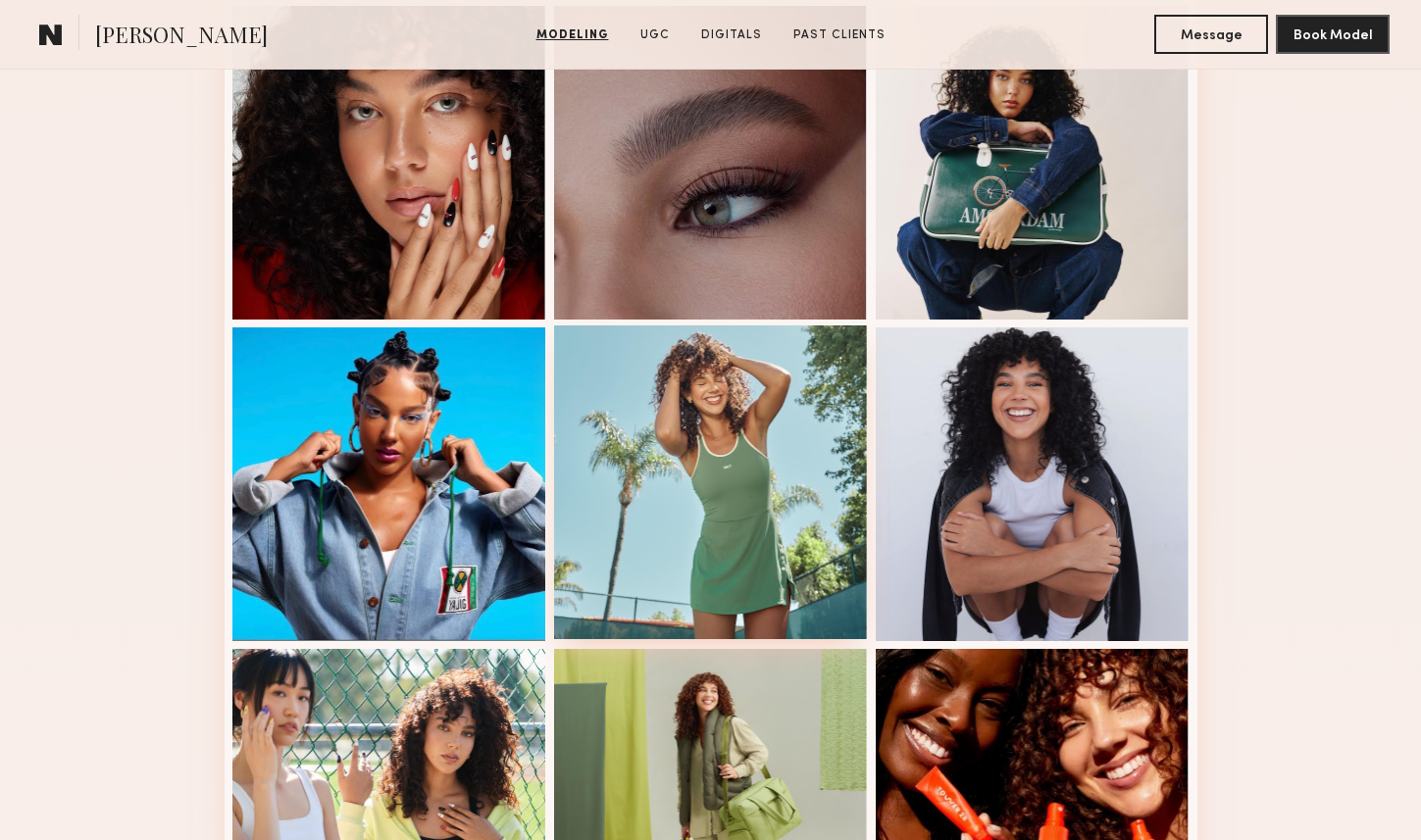
click at [734, 514] on div at bounding box center [710, 482] width 314 height 314
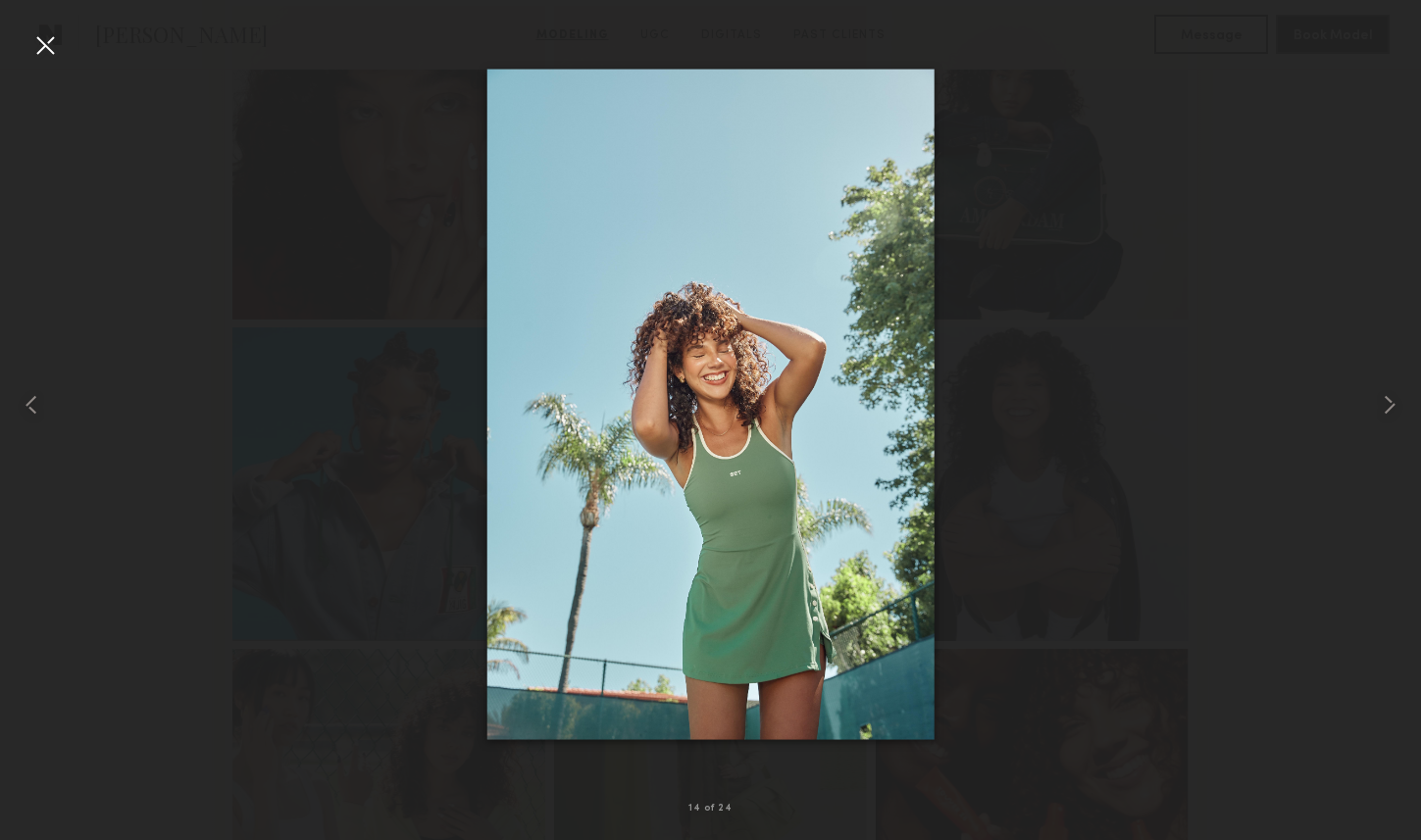
click at [59, 63] on div at bounding box center [710, 404] width 1421 height 746
click at [48, 47] on div at bounding box center [45, 45] width 31 height 31
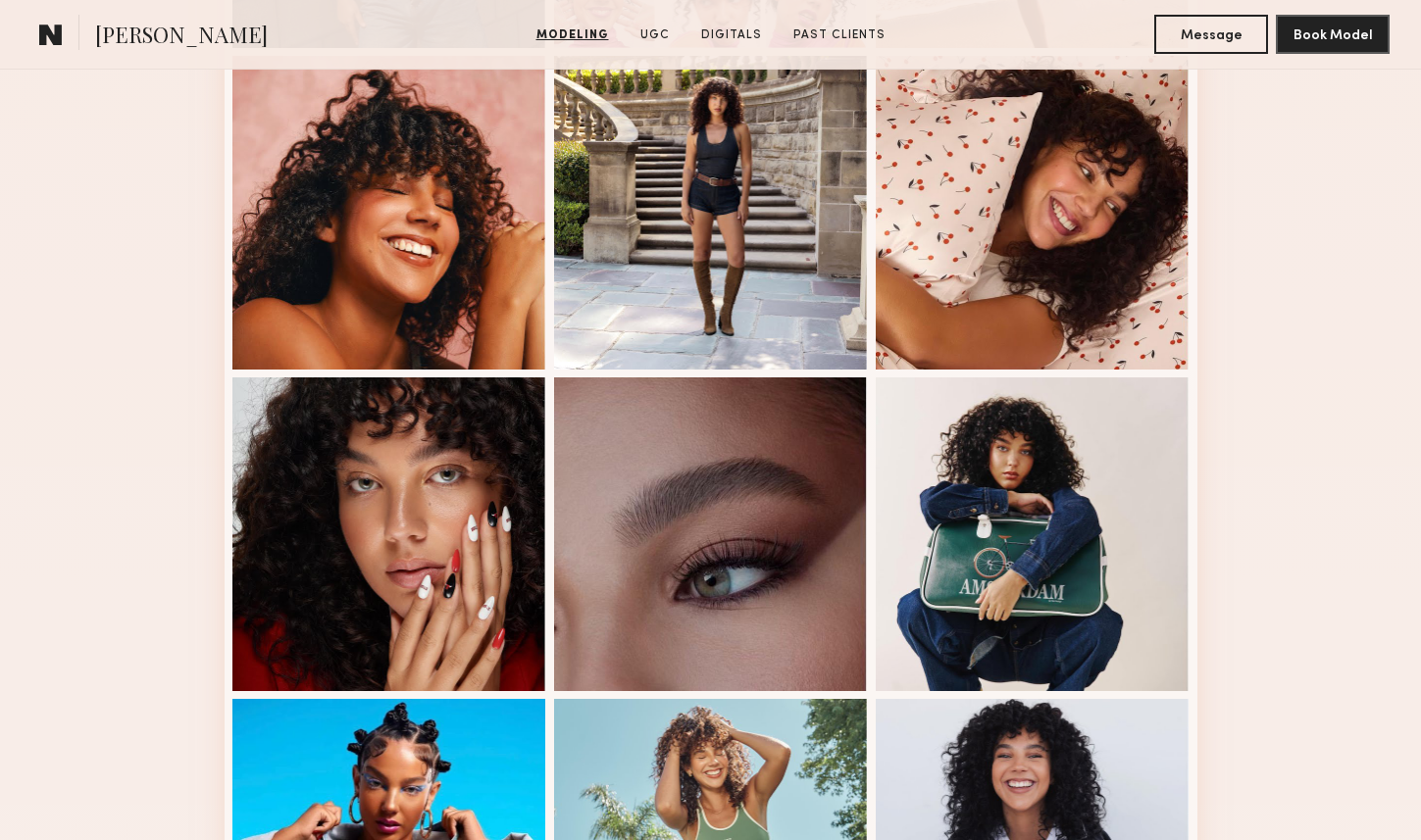
scroll to position [1161, 0]
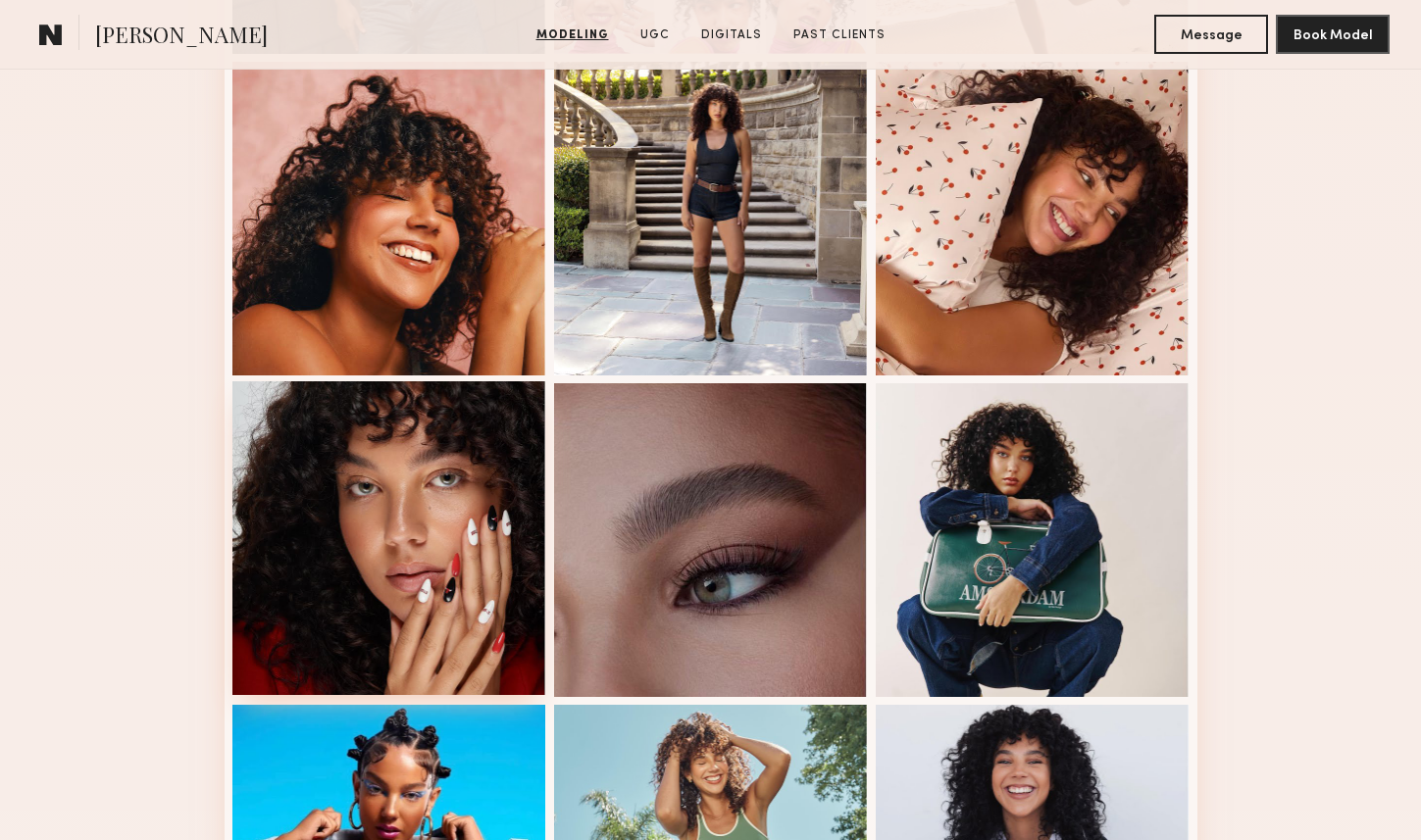
click at [464, 507] on div at bounding box center [389, 538] width 314 height 314
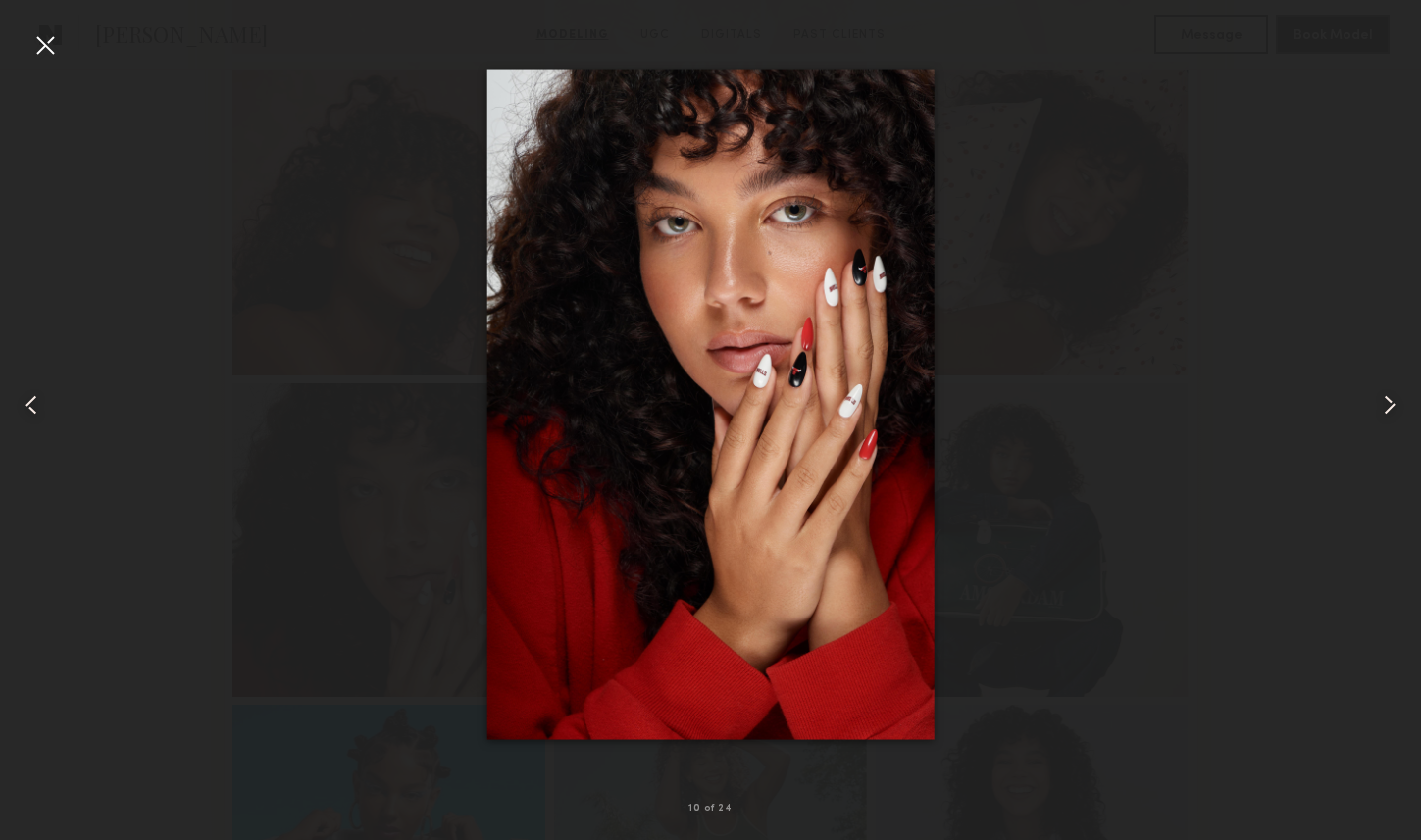
click at [1241, 530] on div at bounding box center [710, 404] width 1421 height 746
click at [48, 33] on div at bounding box center [45, 45] width 31 height 31
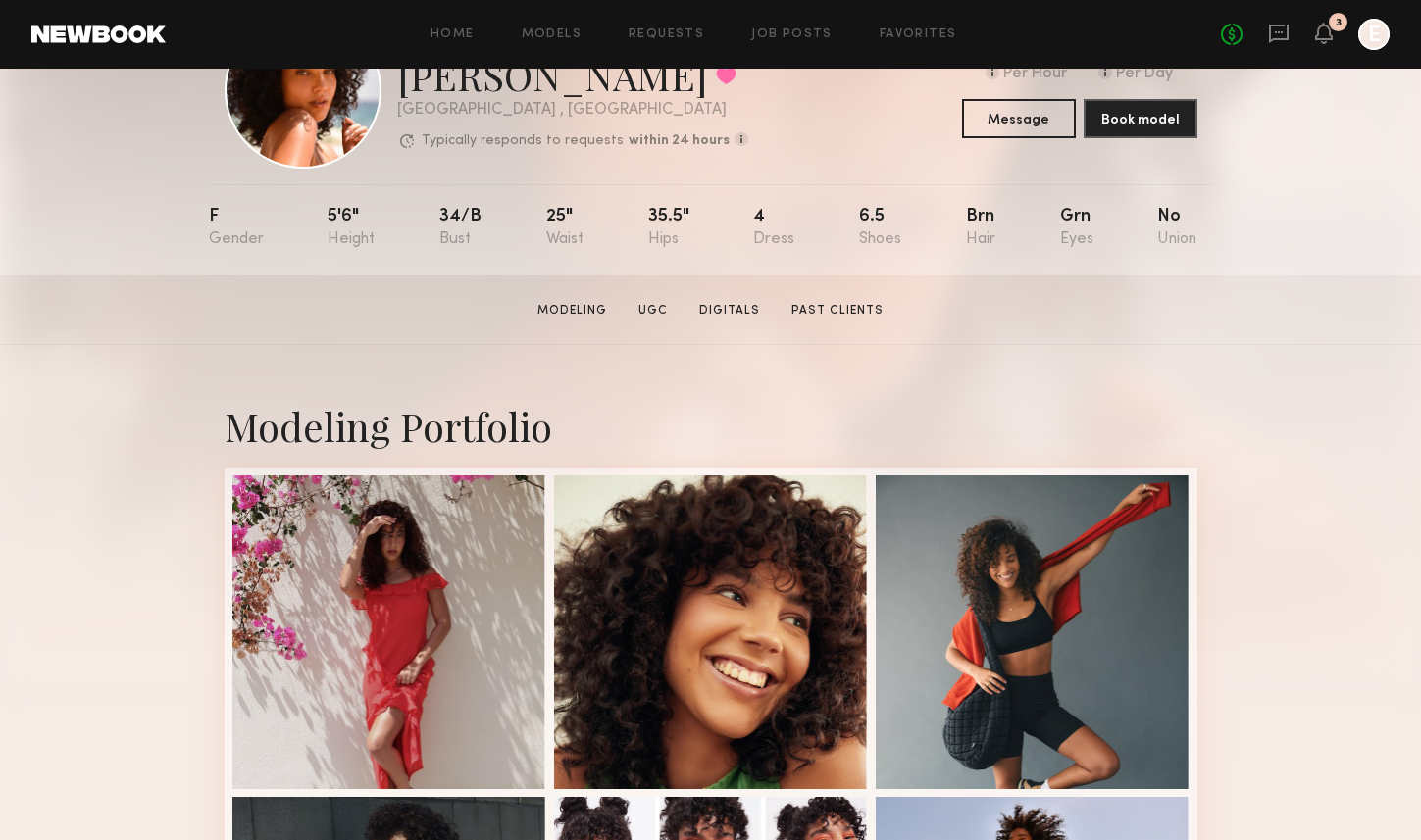
scroll to position [427, 0]
